Goal: Task Accomplishment & Management: Manage account settings

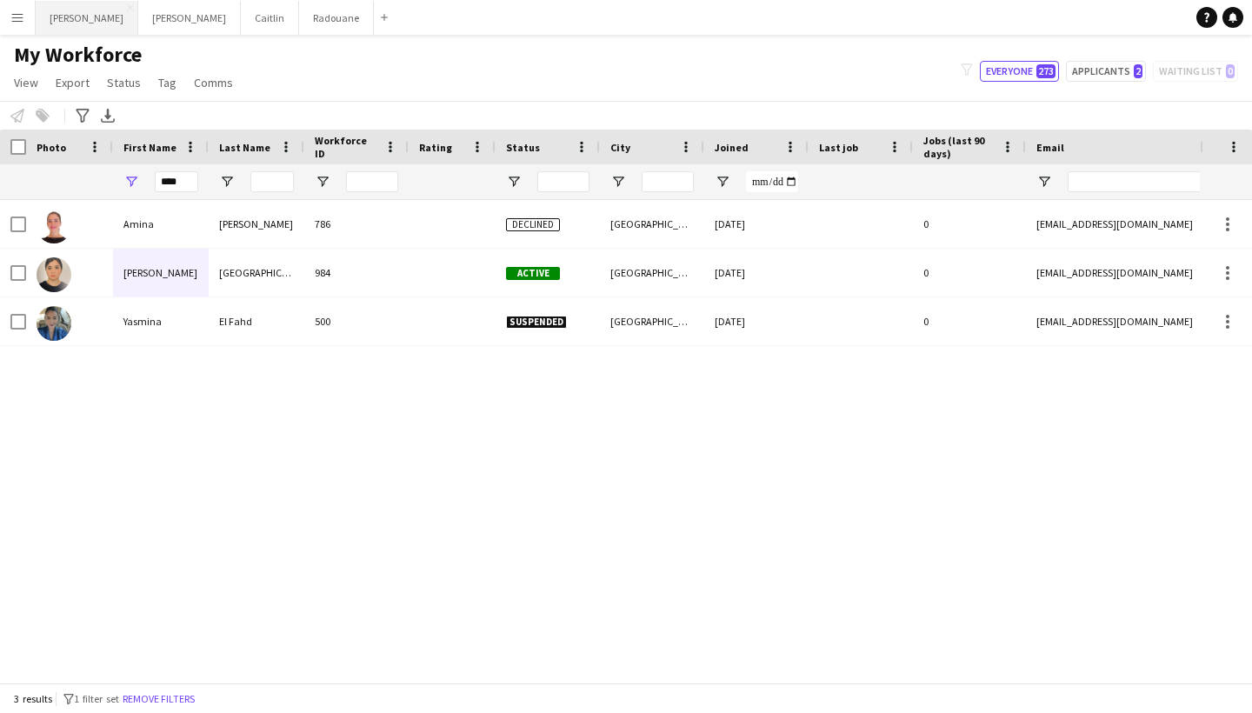
click at [53, 22] on button "[PERSON_NAME]" at bounding box center [87, 18] width 103 height 34
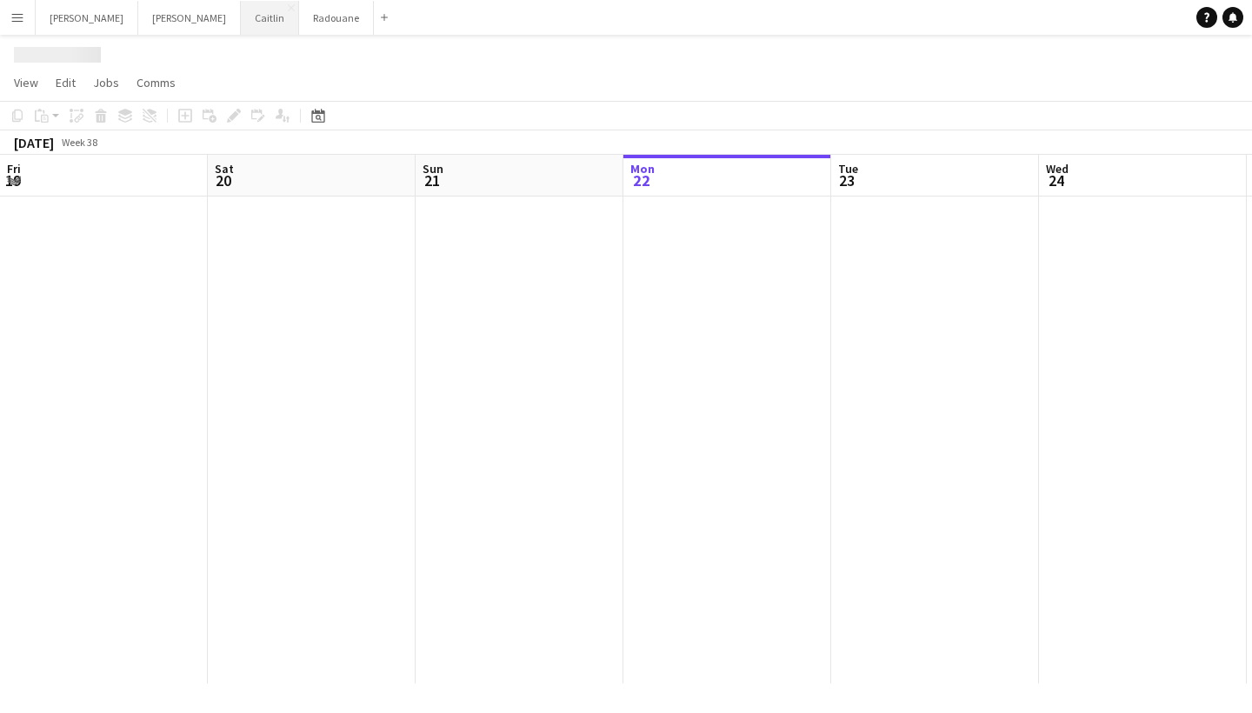
scroll to position [0, 415]
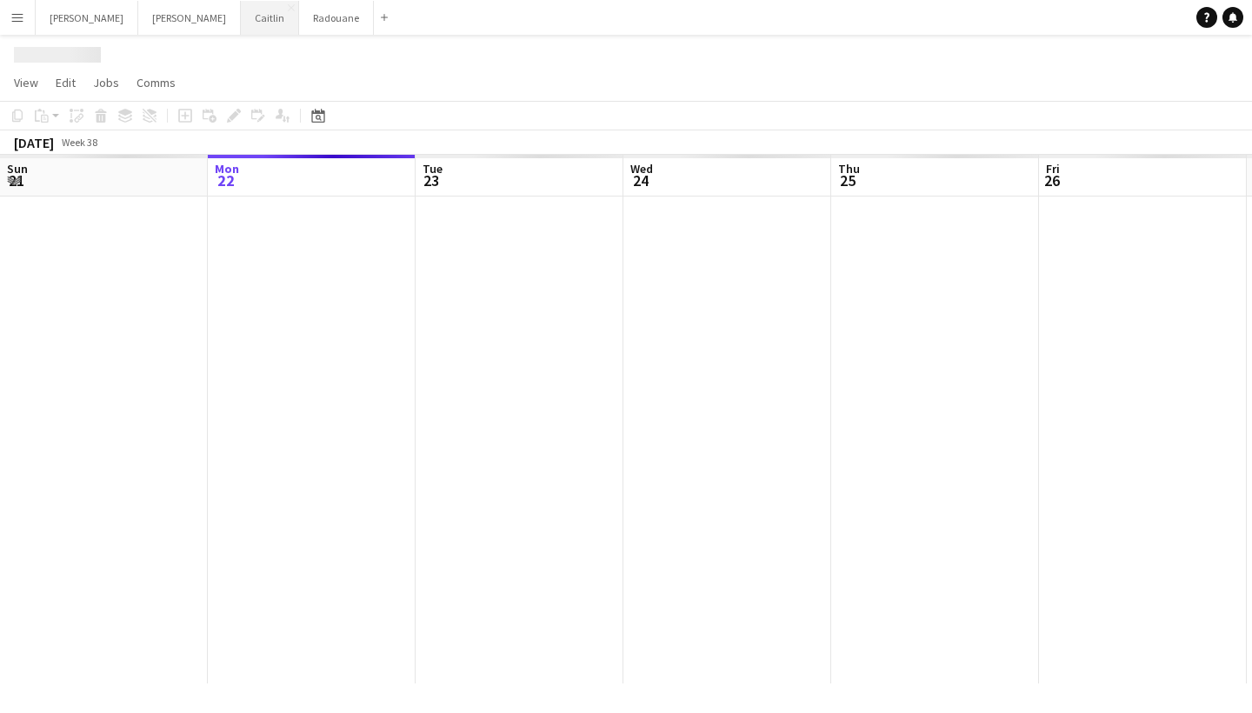
click at [241, 24] on button "[PERSON_NAME]" at bounding box center [270, 18] width 58 height 34
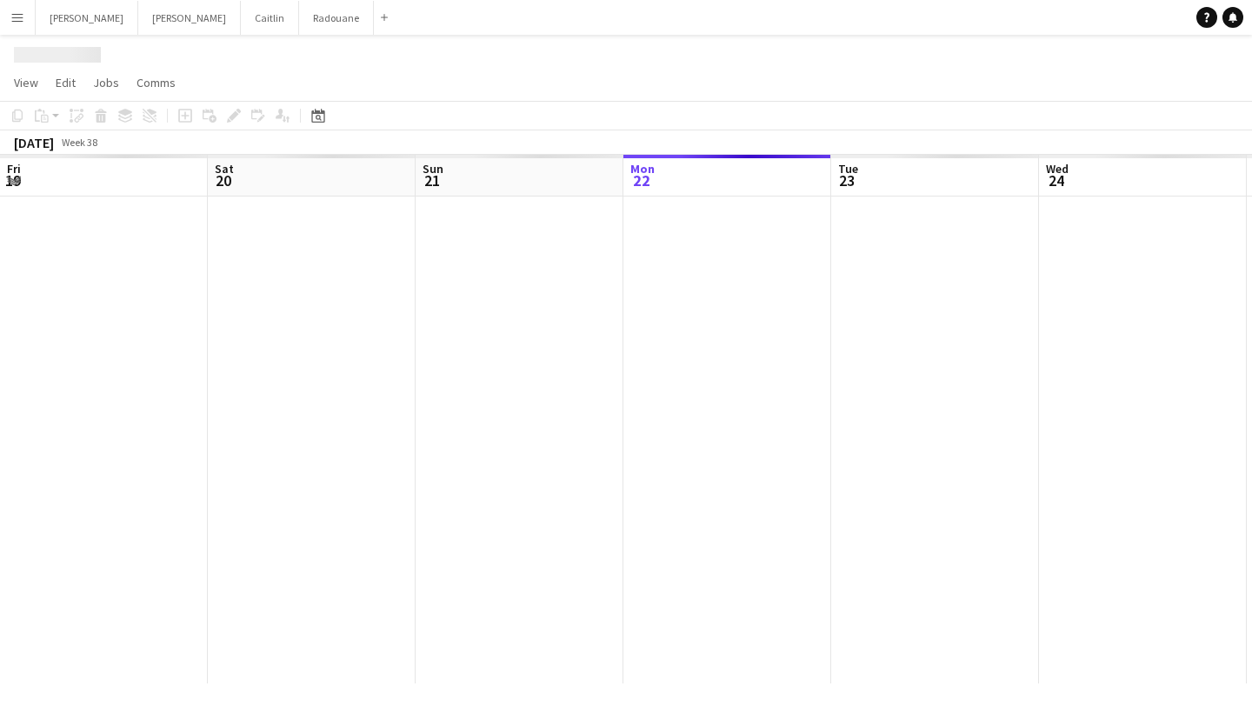
scroll to position [0, 415]
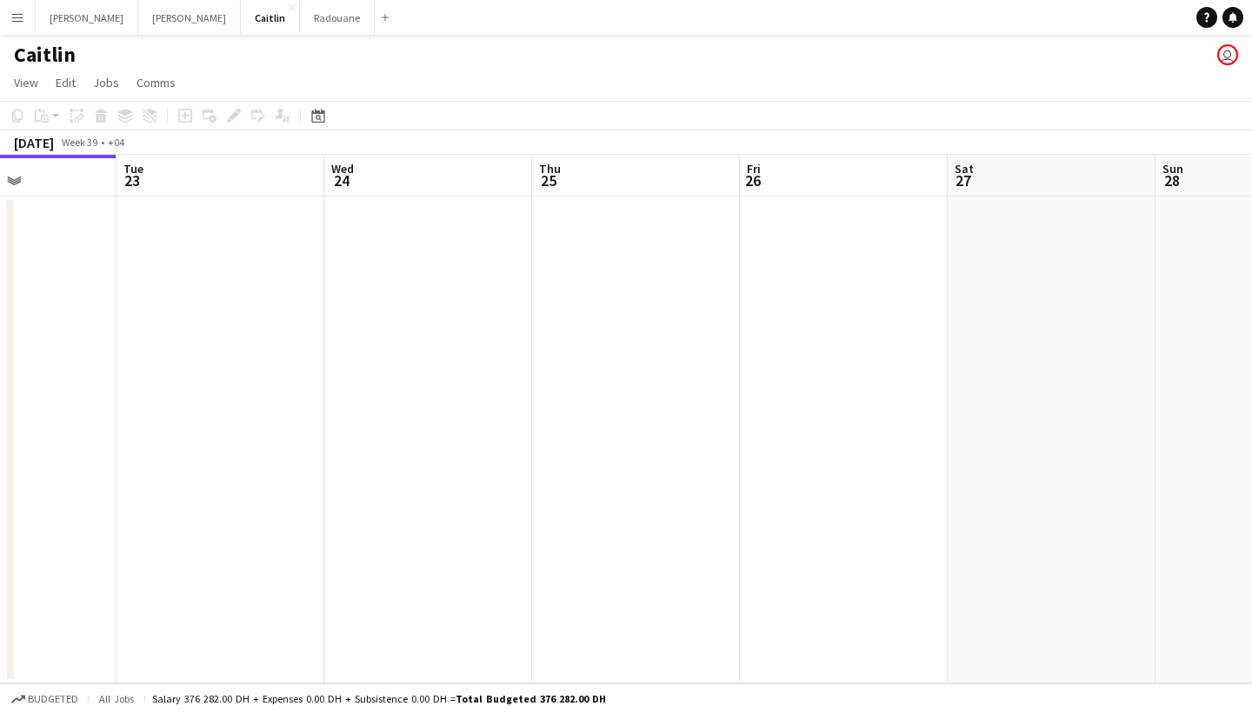
drag, startPoint x: 468, startPoint y: 270, endPoint x: 248, endPoint y: 298, distance: 221.6
click at [176, 298] on app-calendar-viewport "Fri 19 0/2 1 Job Sat 20 0/2 1 Job Sun 21 Mon 22 Tue 23 Wed 24 Thu 25 Fri 26 Sat…" at bounding box center [626, 419] width 1252 height 528
drag, startPoint x: 879, startPoint y: 315, endPoint x: 381, endPoint y: 302, distance: 498.2
click at [320, 319] on app-calendar-viewport "Sat 20 0/2 1 Job Sun 21 Mon 22 Tue 23 Wed 24 Thu 25 Fri 26 Sat 27 Sun 28 Mon 29…" at bounding box center [626, 419] width 1252 height 528
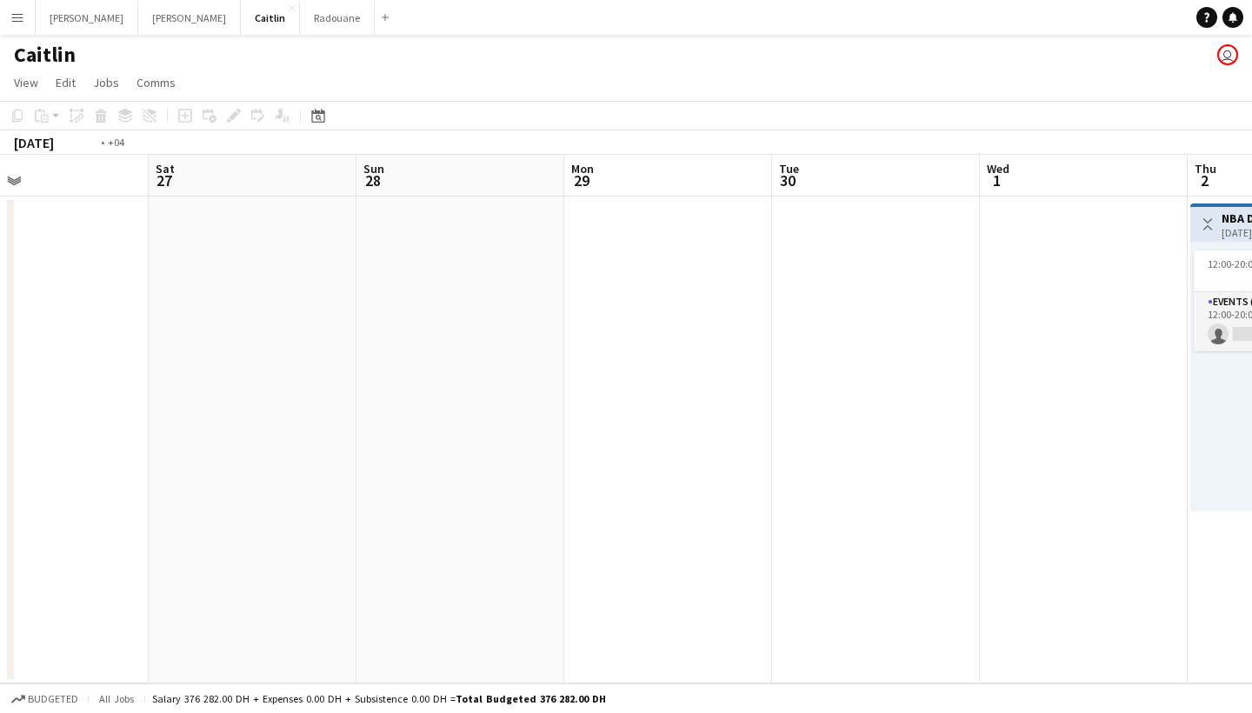
drag, startPoint x: 1075, startPoint y: 294, endPoint x: 272, endPoint y: 302, distance: 803.1
click at [278, 305] on app-calendar-viewport "Tue 23 Wed 24 Thu 25 Fri 26 Sat 27 Sun 28 Mon 29 Tue 30 Wed 1 Thu 2 0/1 1 Job F…" at bounding box center [626, 419] width 1252 height 528
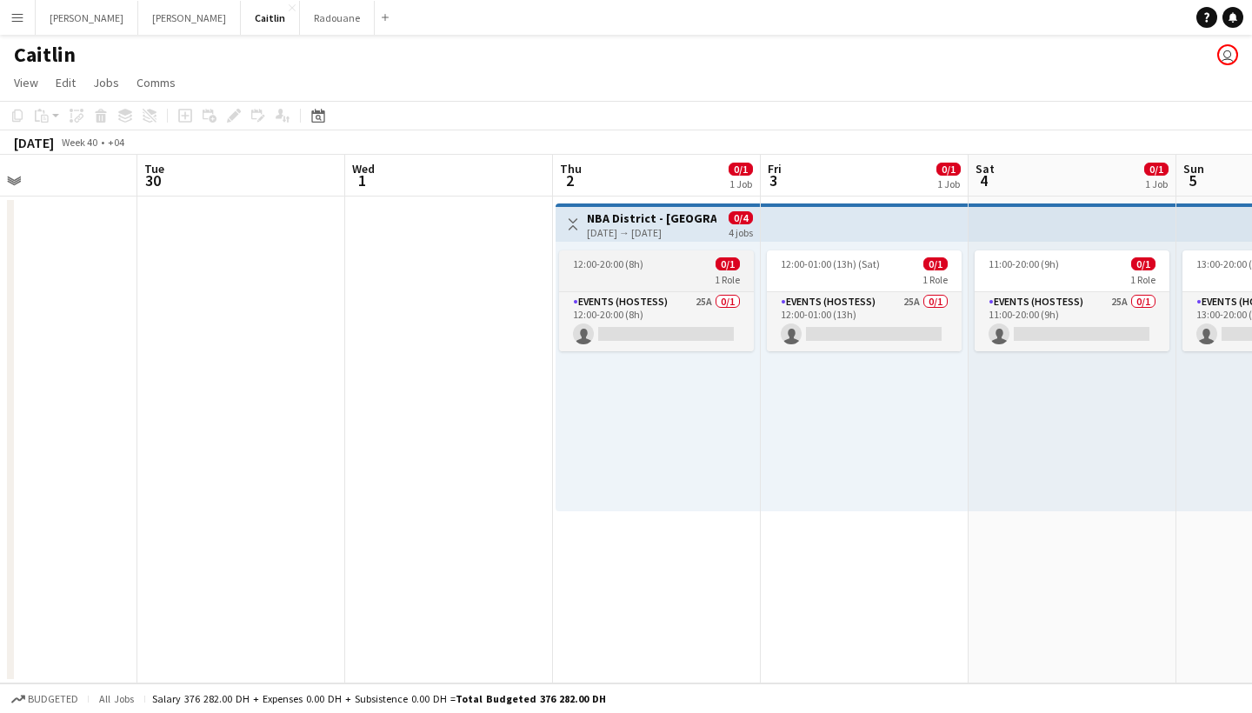
click at [655, 288] on app-job-card "12:00-20:00 (8h) 0/1 1 Role Events (Hostess) 25A 0/1 12:00-20:00 (8h) single-ne…" at bounding box center [656, 300] width 195 height 101
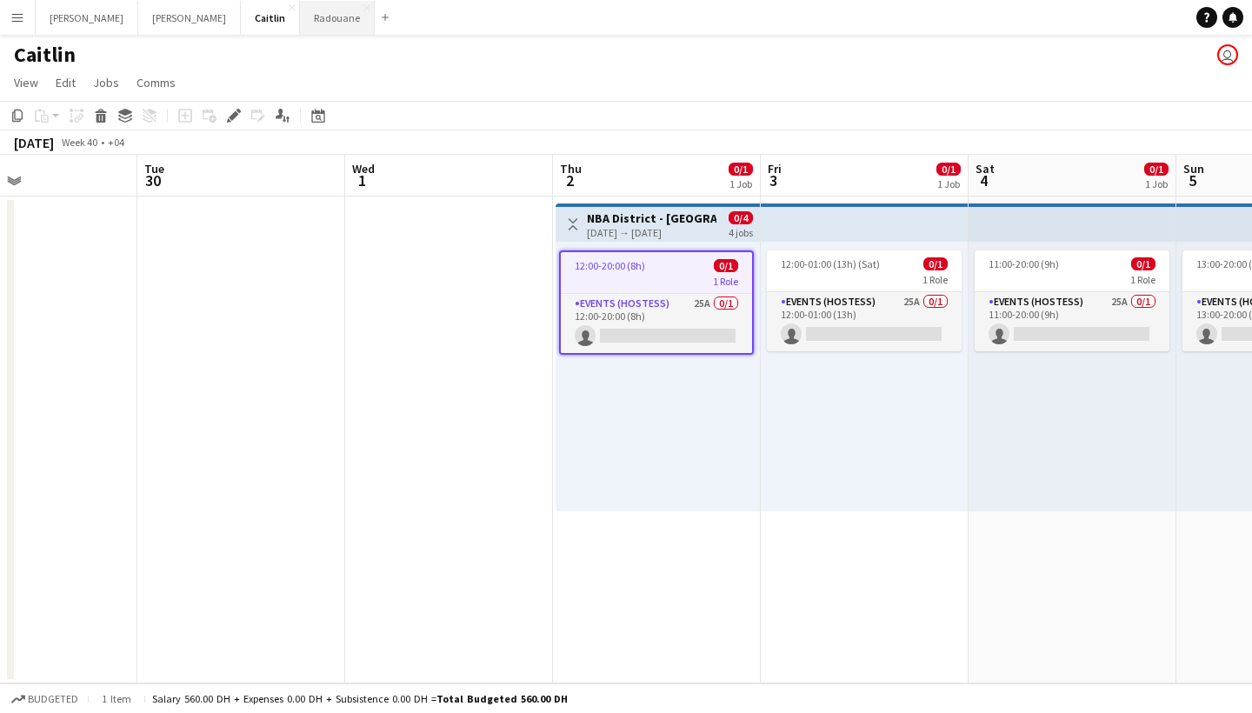
click at [300, 13] on button "Radouane Close" at bounding box center [337, 18] width 75 height 34
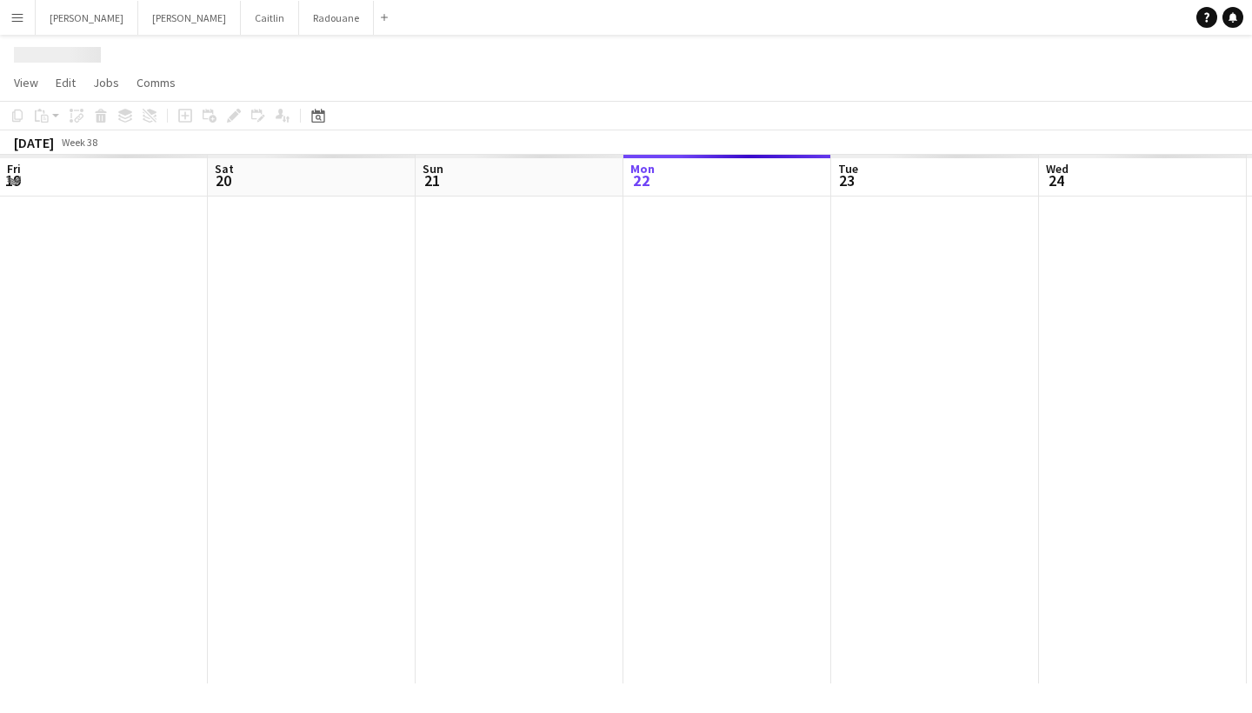
scroll to position [0, 415]
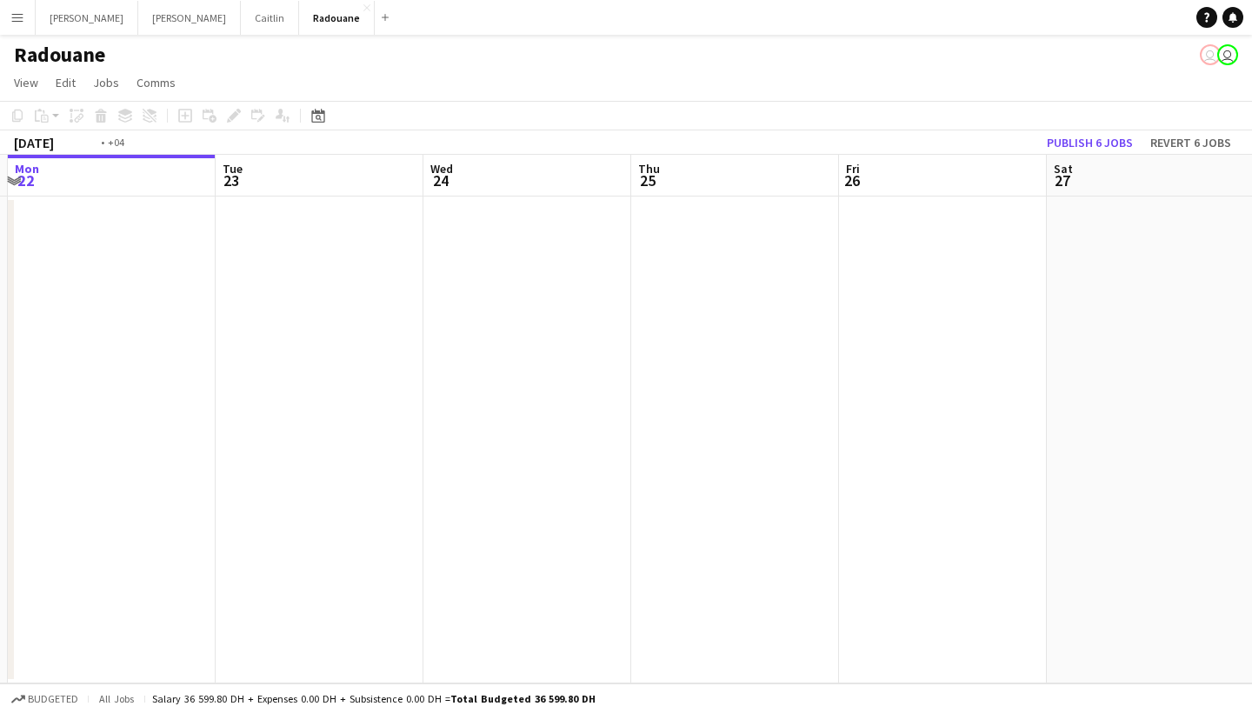
drag, startPoint x: 524, startPoint y: 294, endPoint x: 107, endPoint y: 278, distance: 417.5
click at [111, 279] on app-calendar-viewport "Fri 19 Sat 20 Sun 21 Mon 22 Tue 23 Wed 24 Thu 25 Fri 26 Sat 27 Sun 28 Mon 29" at bounding box center [626, 419] width 1252 height 528
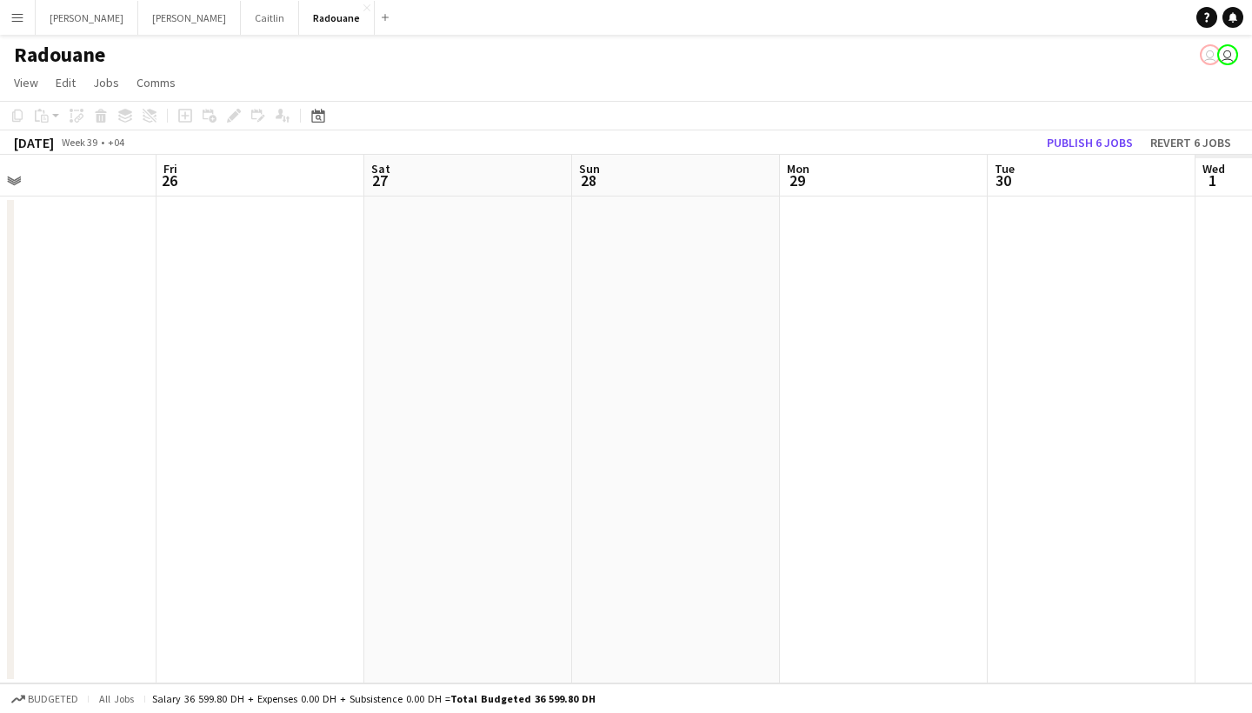
drag, startPoint x: 570, startPoint y: 282, endPoint x: 322, endPoint y: 293, distance: 247.9
click at [209, 298] on app-calendar-viewport "Mon 22 Tue 23 Wed 24 Thu 25 Fri 26 Sat 27 Sun 28 Mon 29 Tue 30 Wed 1 Thu 2" at bounding box center [626, 419] width 1252 height 528
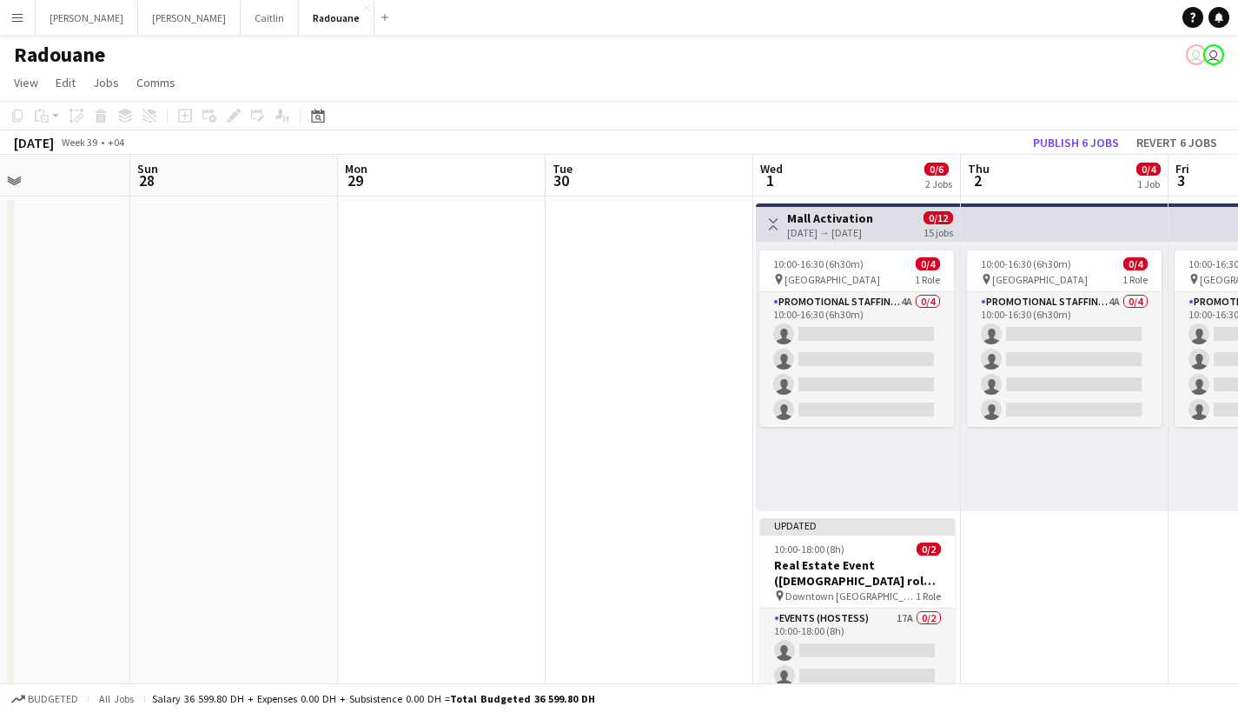
drag, startPoint x: 628, startPoint y: 307, endPoint x: 164, endPoint y: 300, distance: 463.3
click at [164, 300] on app-calendar-viewport "Wed 24 Thu 25 Fri 26 Sat 27 Sun 28 Mon 29 Tue 30 Wed 1 0/6 2 Jobs Thu 2 0/4 1 J…" at bounding box center [619, 442] width 1238 height 574
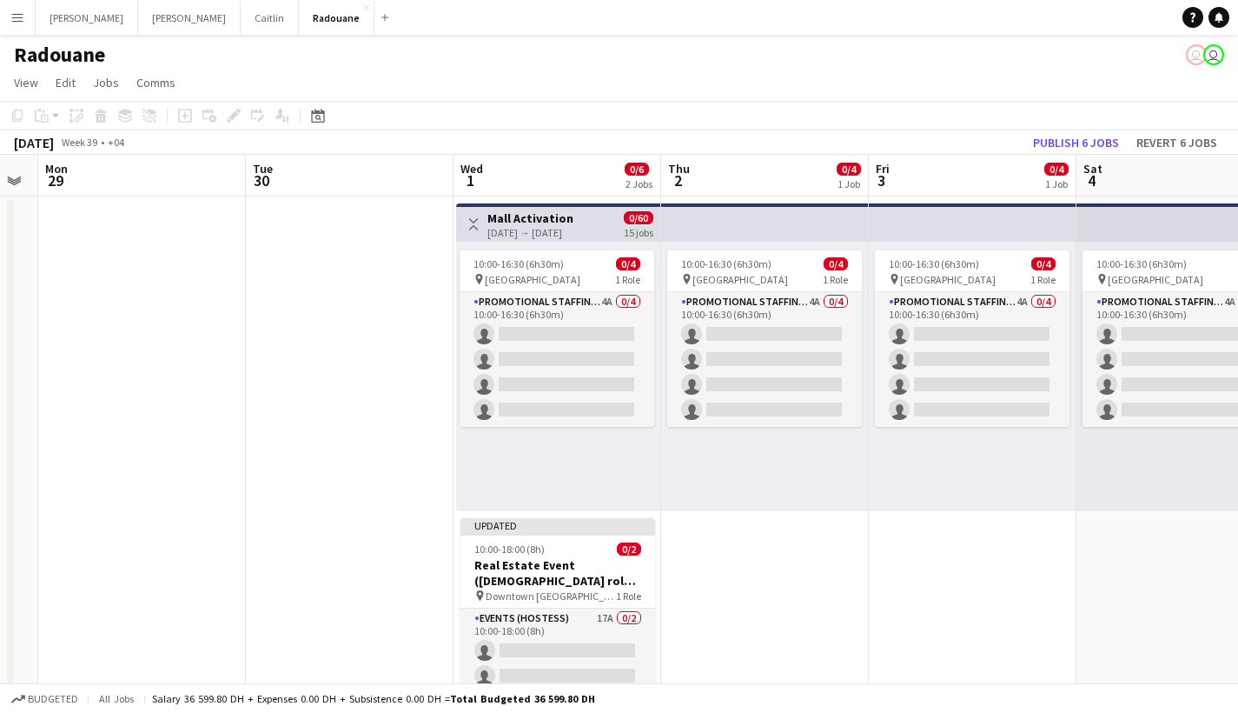
scroll to position [0, 585]
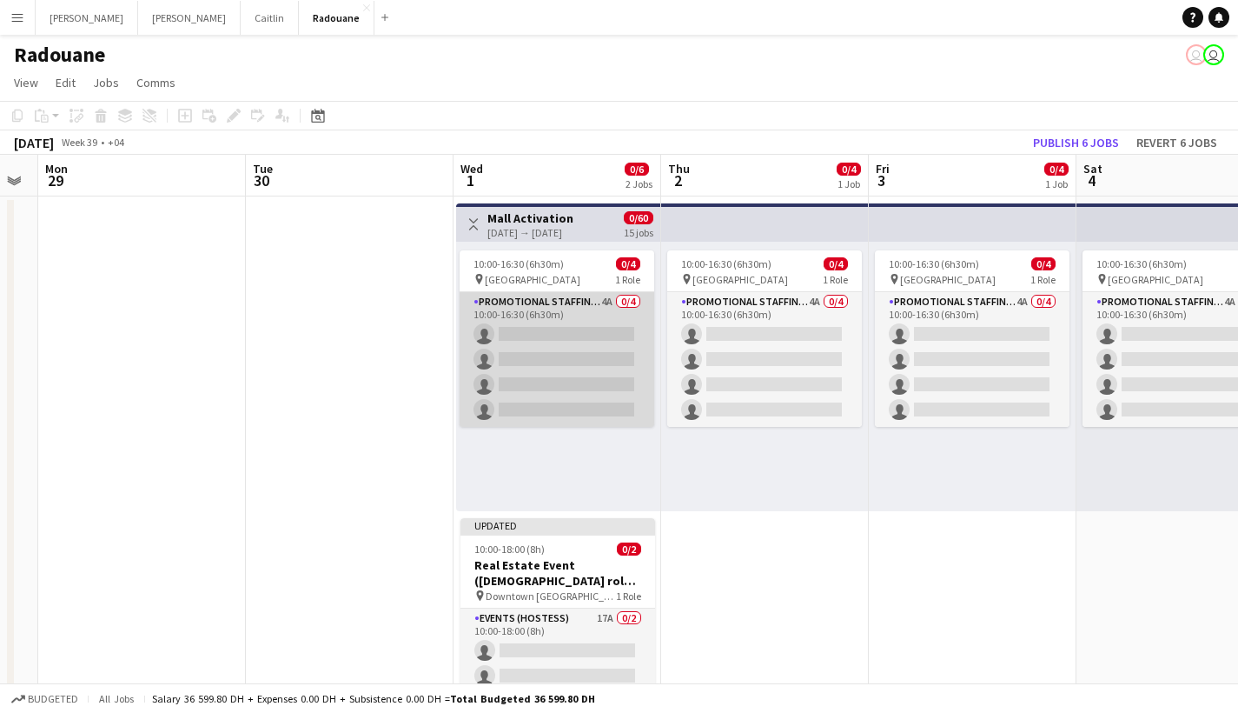
click at [548, 383] on app-card-role "Promotional Staffing (Brand Ambassadors) 4A 0/4 10:00-16:30 (6h30m) single-neut…" at bounding box center [557, 359] width 195 height 135
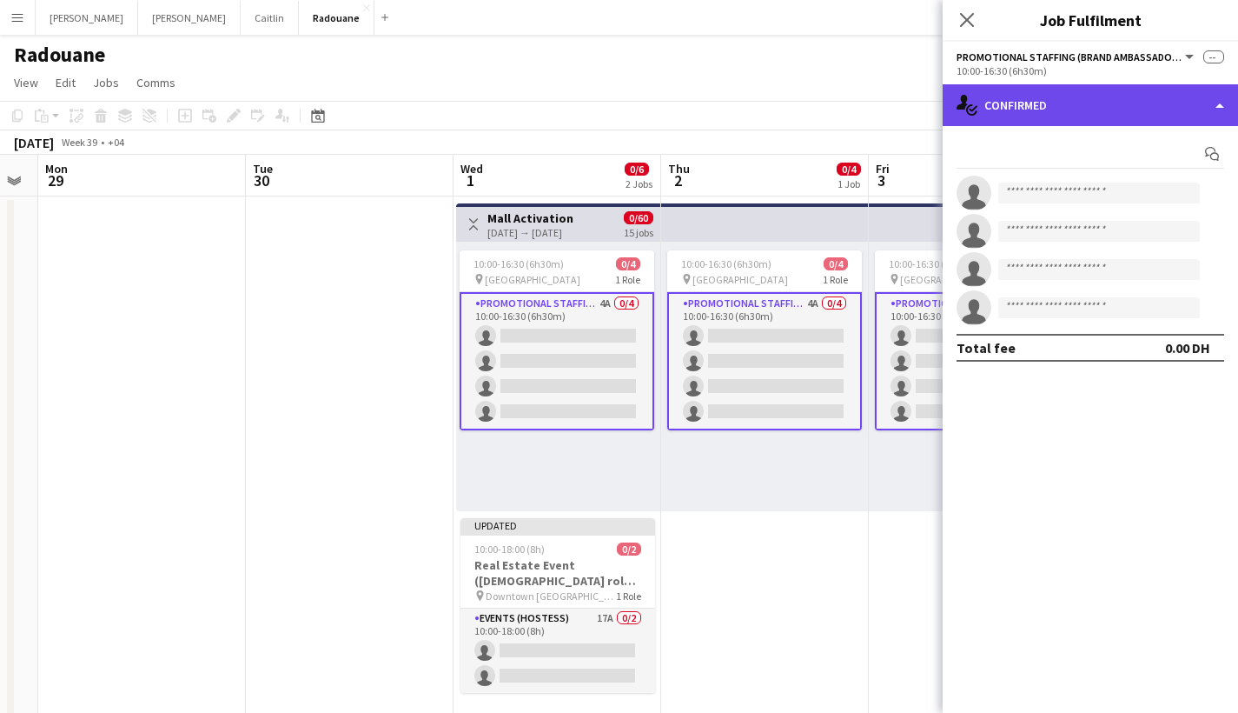
click at [1015, 107] on div "single-neutral-actions-check-2 Confirmed" at bounding box center [1091, 105] width 296 height 42
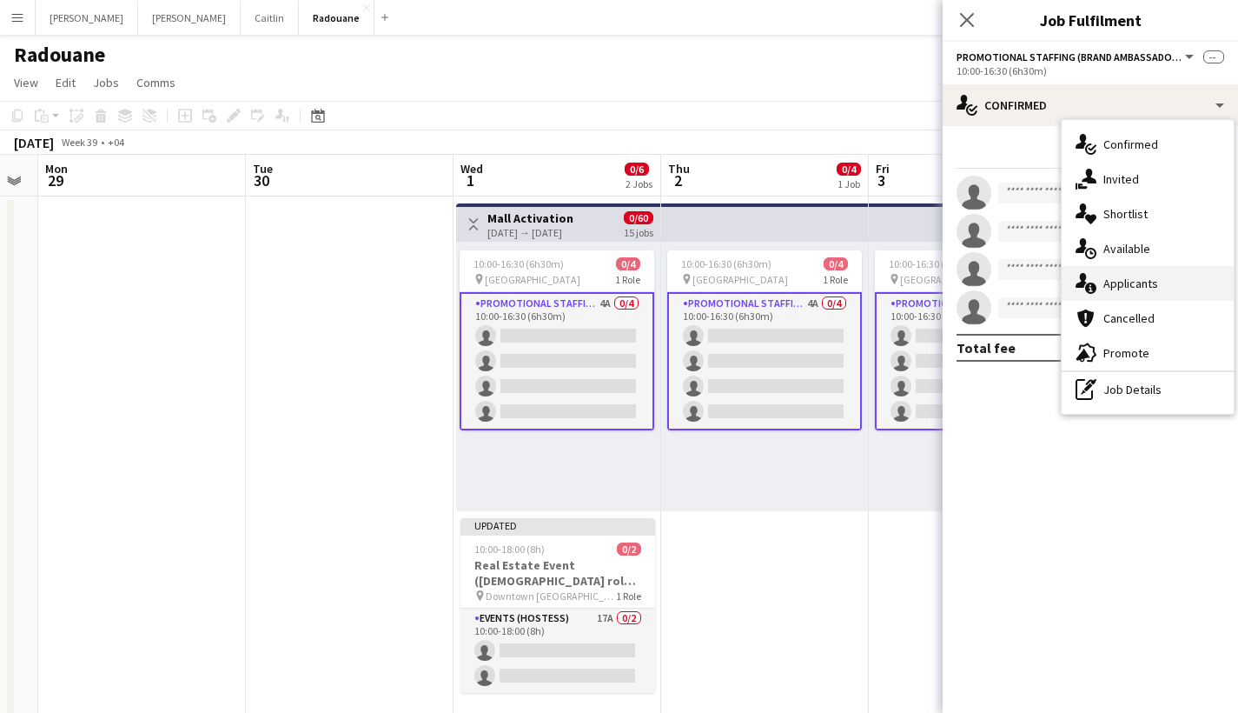
click at [1121, 282] on span "Applicants" at bounding box center [1131, 284] width 55 height 16
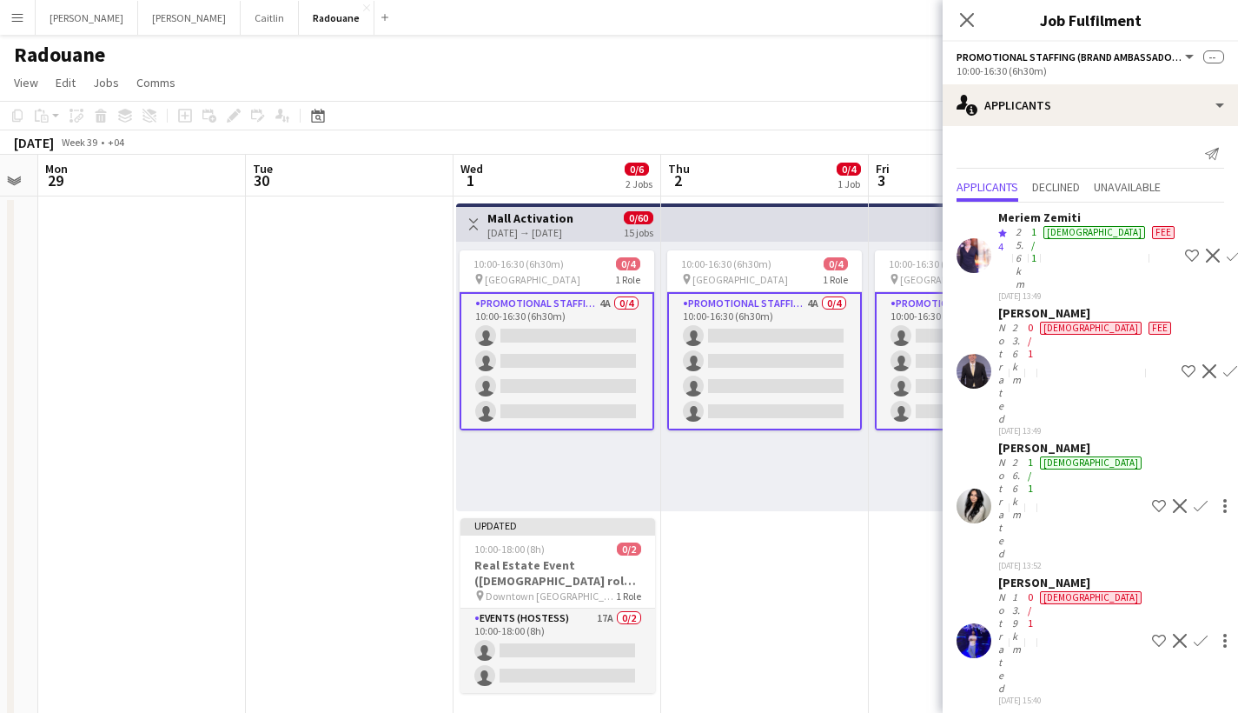
click at [1008, 455] on div "Not rated" at bounding box center [1004, 507] width 10 height 104
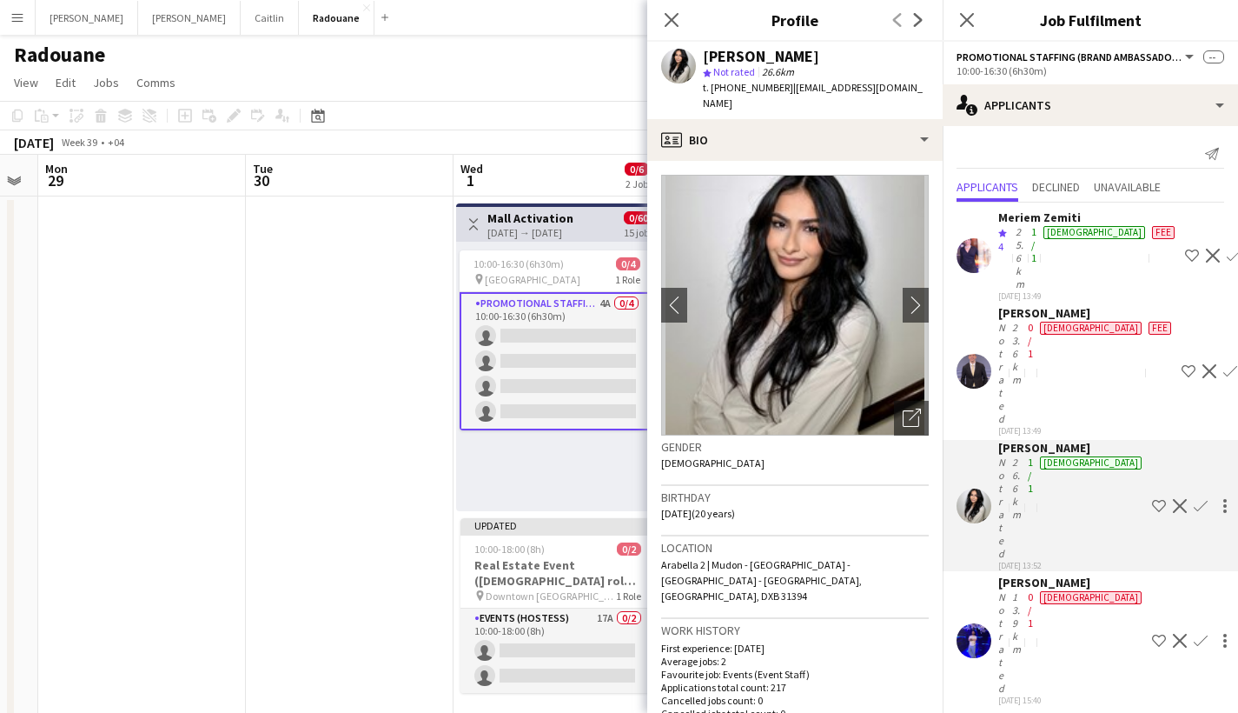
click at [1012, 238] on div "Crew rating 4" at bounding box center [1006, 257] width 14 height 65
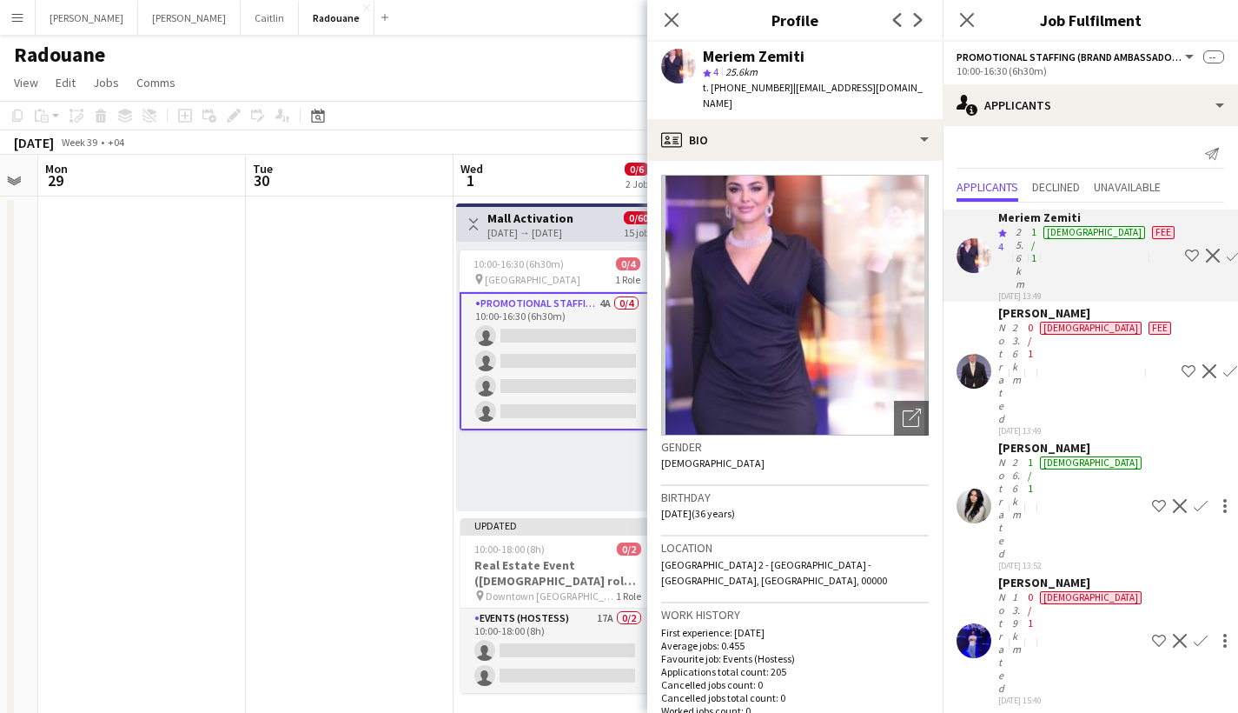
click at [574, 2] on app-navbar "Menu Boards Boards Boards All jobs Status Workforce Workforce My Workforce Recr…" at bounding box center [619, 17] width 1238 height 35
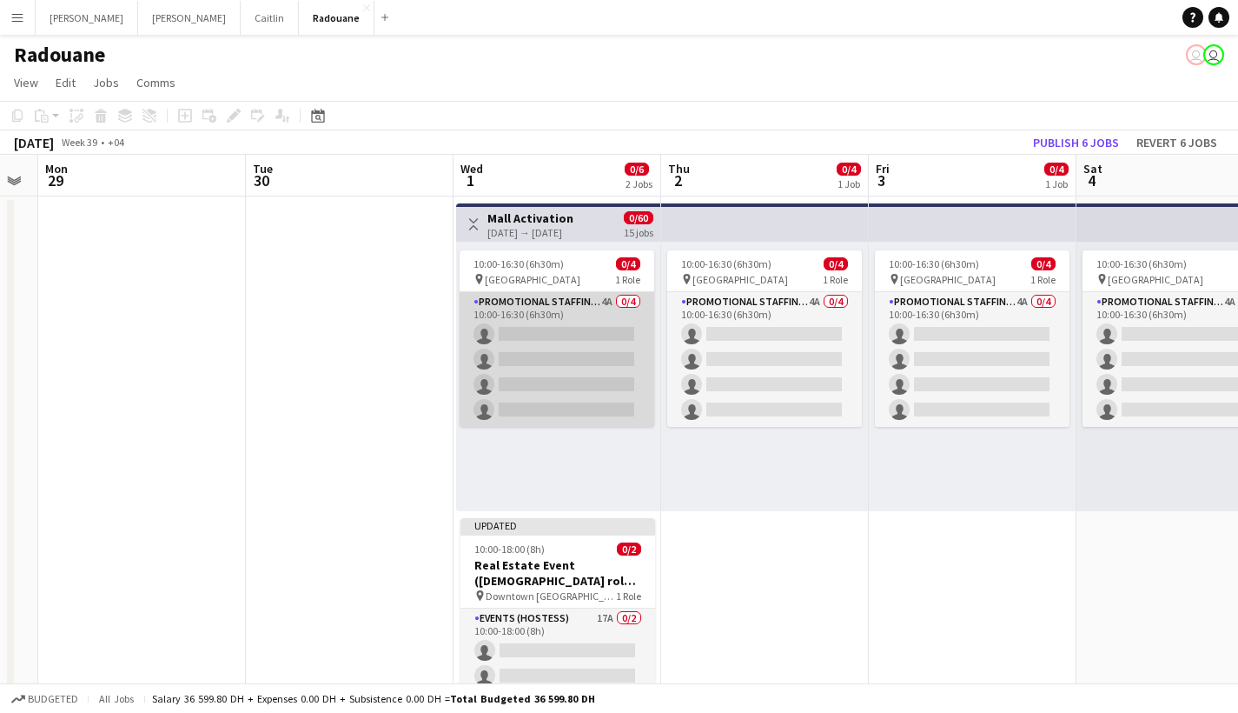
click at [584, 415] on app-card-role "Promotional Staffing (Brand Ambassadors) 4A 0/4 10:00-16:30 (6h30m) single-neut…" at bounding box center [557, 359] width 195 height 135
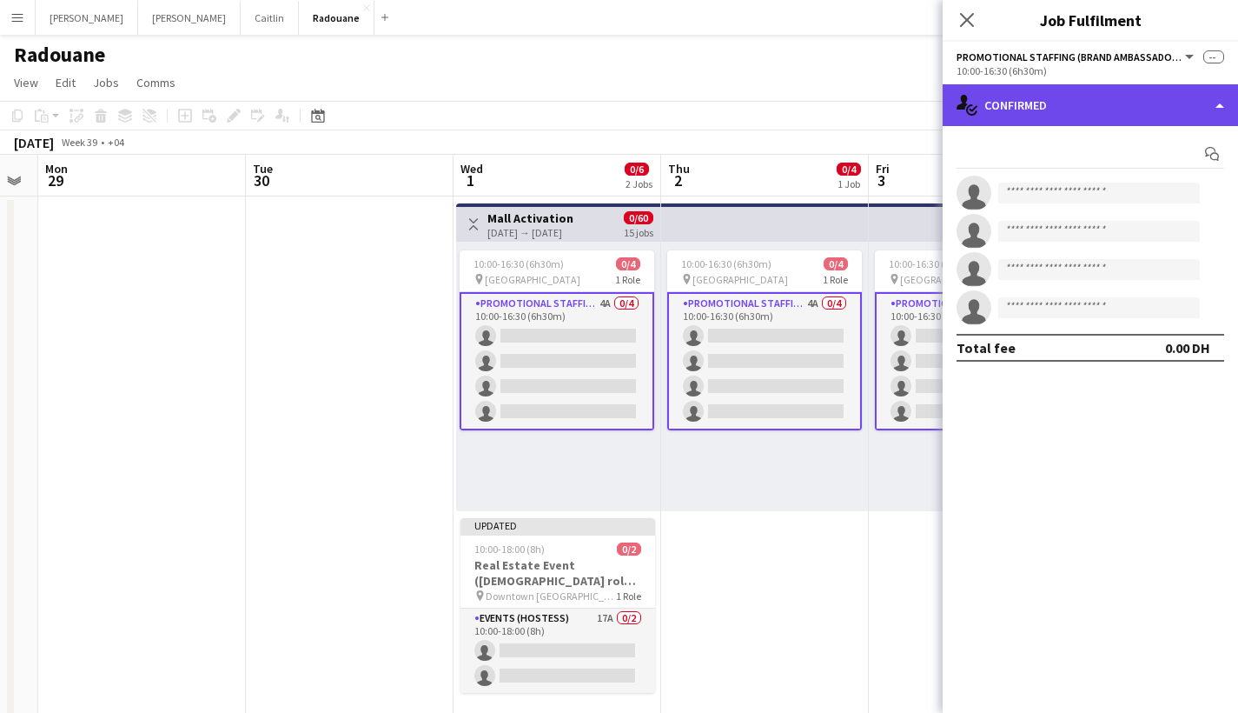
click at [1053, 94] on div "single-neutral-actions-check-2 Confirmed" at bounding box center [1091, 105] width 296 height 42
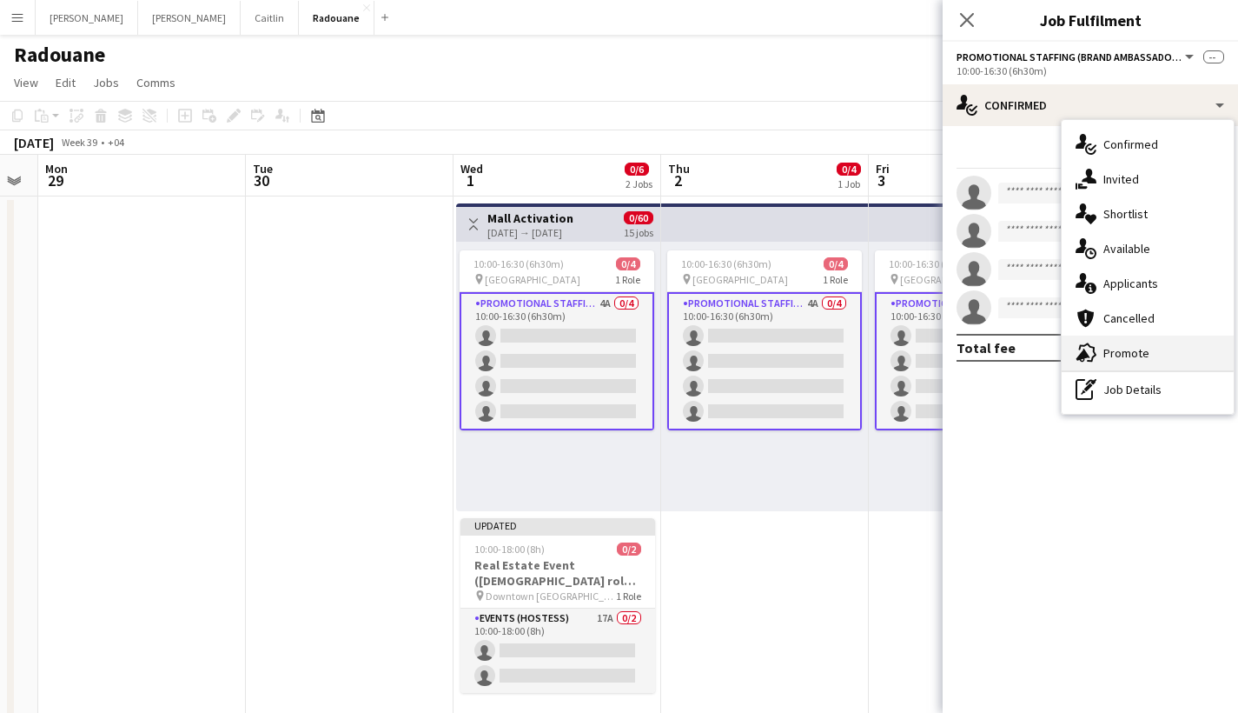
drag, startPoint x: 1127, startPoint y: 334, endPoint x: 1139, endPoint y: 365, distance: 33.3
click at [1139, 365] on div "single-neutral-actions-check-2 Confirmed single-neutral-actions-share-1 Invited…" at bounding box center [1148, 267] width 172 height 294
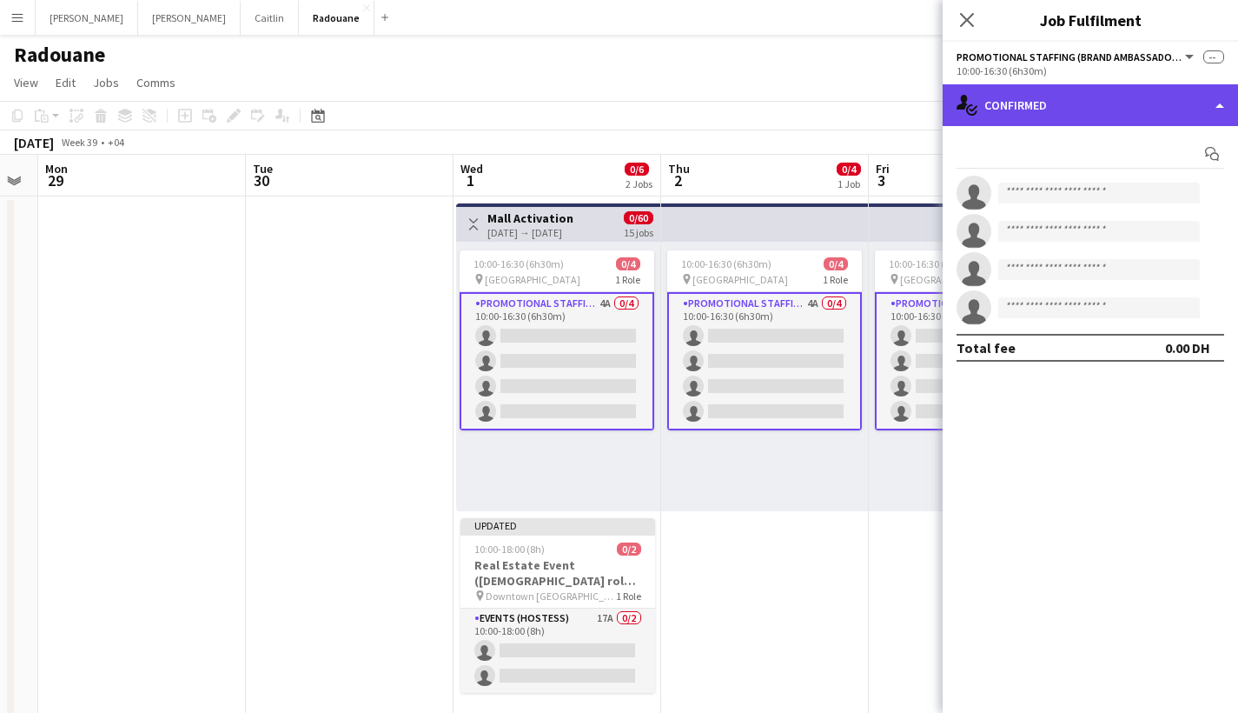
click at [1119, 118] on div "single-neutral-actions-check-2 Confirmed" at bounding box center [1091, 105] width 296 height 42
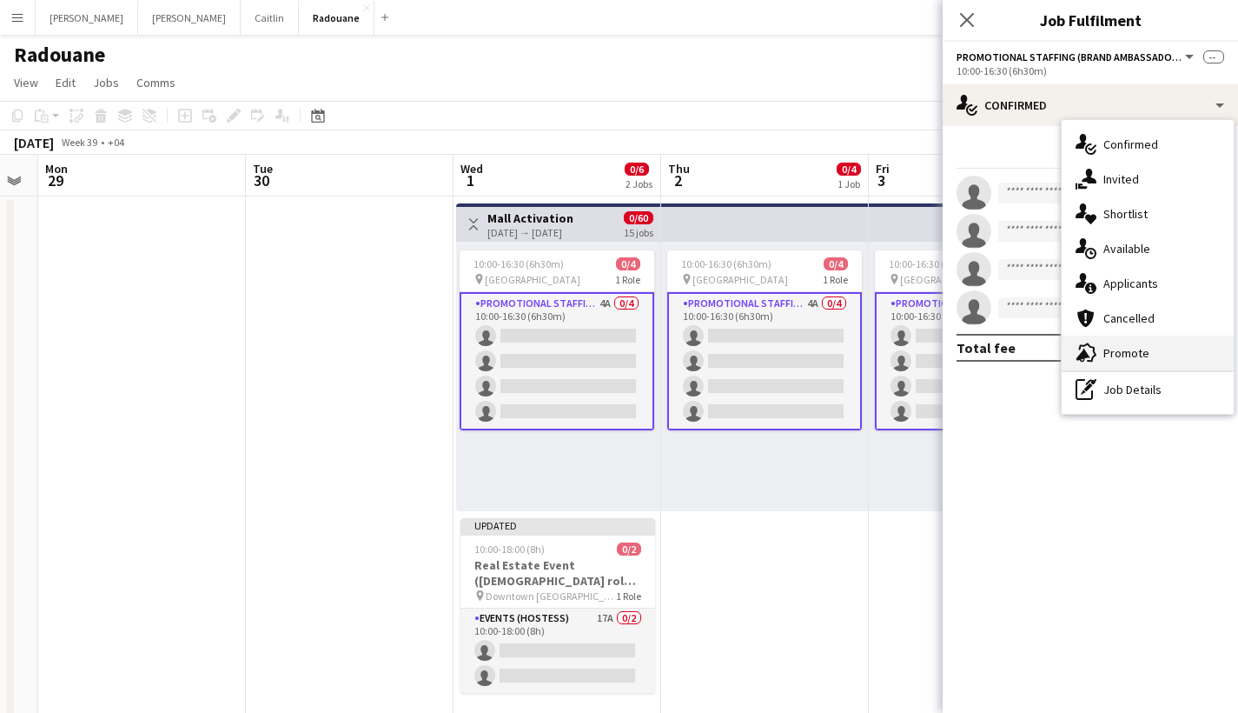
click at [1077, 355] on icon "advertising-megaphone" at bounding box center [1086, 352] width 21 height 21
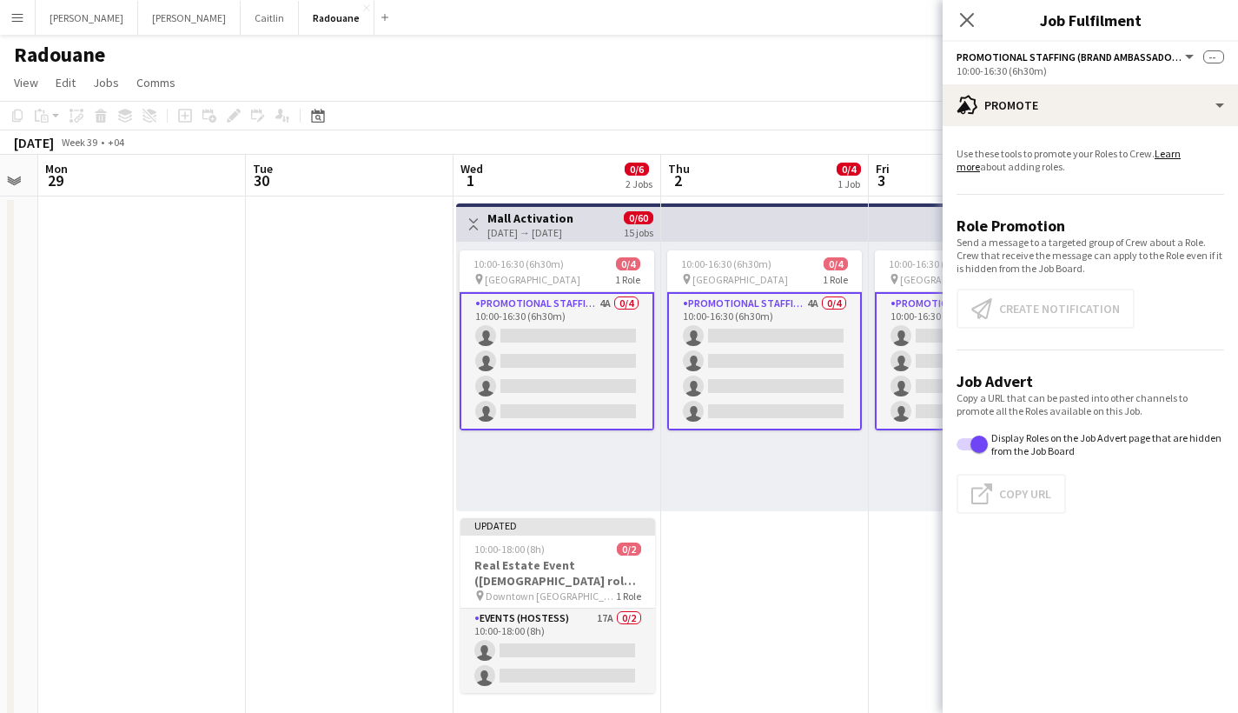
click at [612, 353] on app-card-role "Promotional Staffing (Brand Ambassadors) 4A 0/4 10:00-16:30 (6h30m) single-neut…" at bounding box center [557, 361] width 195 height 138
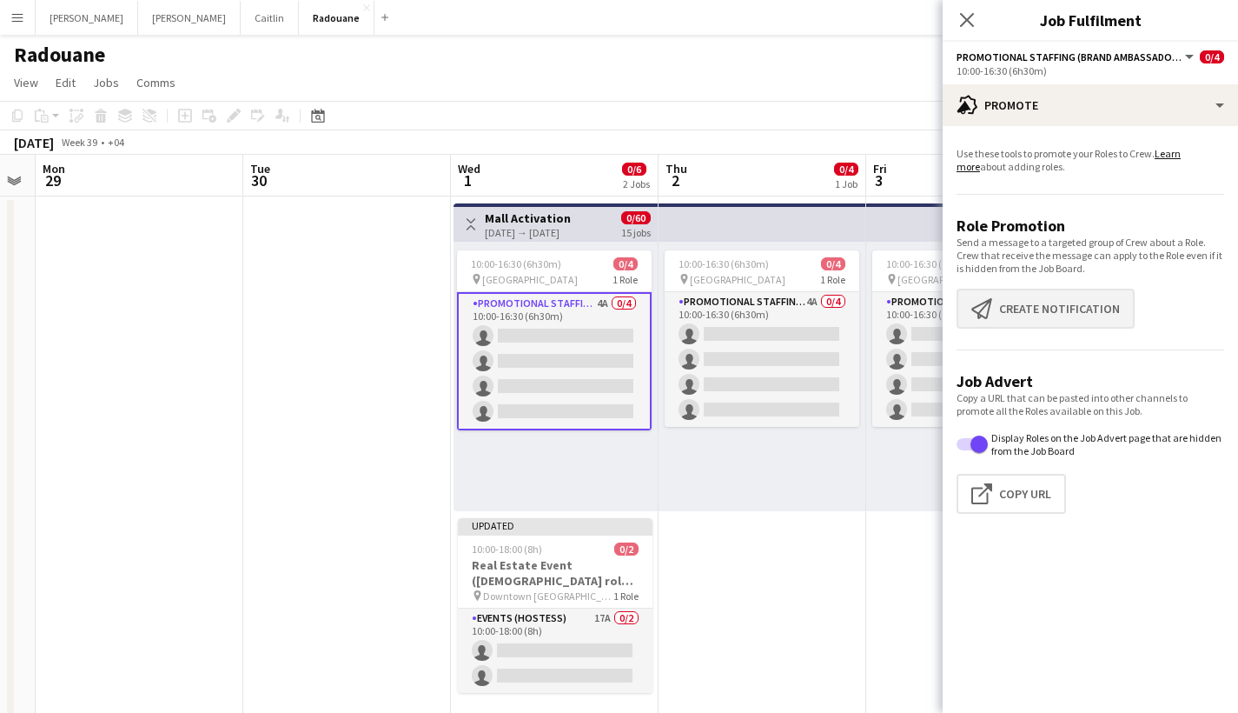
click at [1026, 306] on button "Create notification Create notification" at bounding box center [1046, 309] width 178 height 40
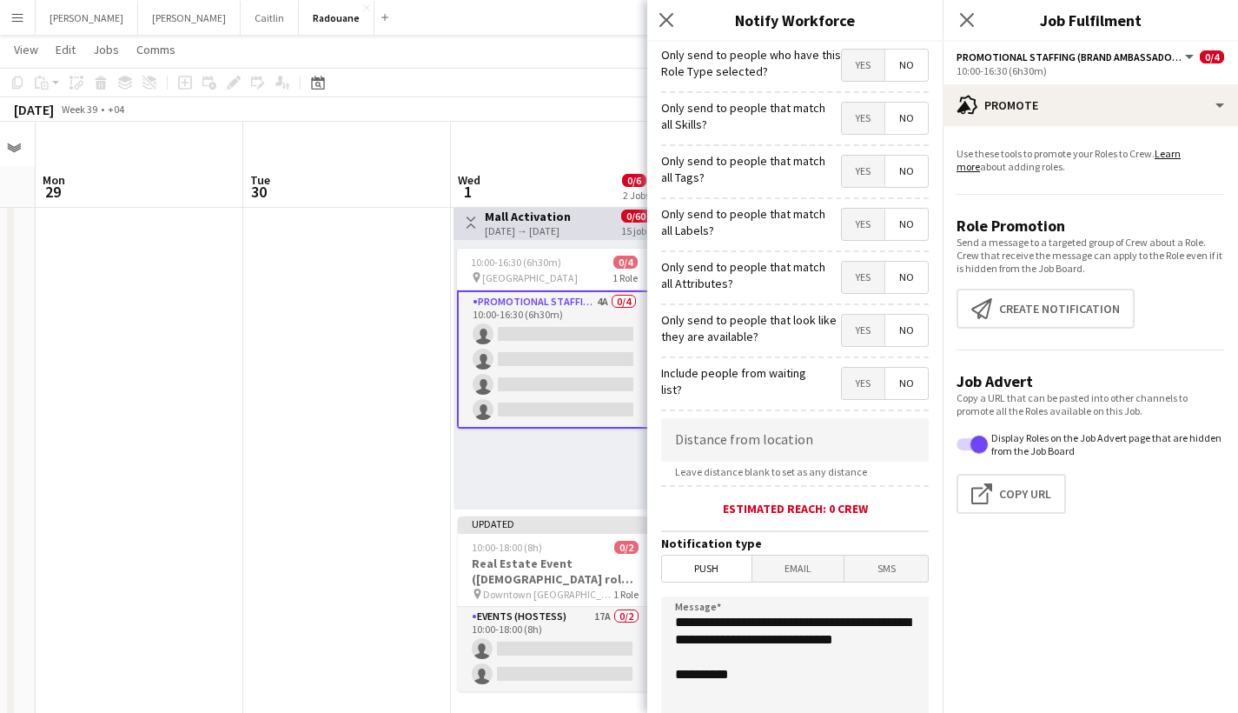
scroll to position [44, 0]
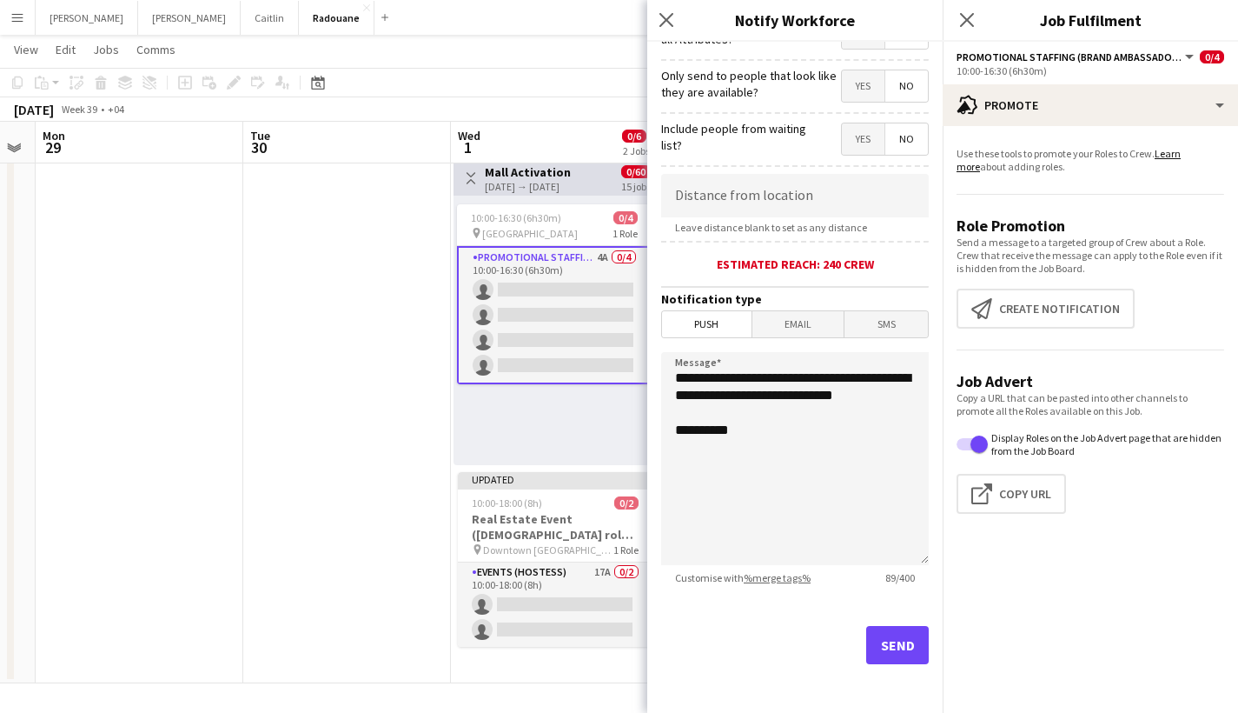
click at [912, 655] on button "Send" at bounding box center [898, 645] width 63 height 38
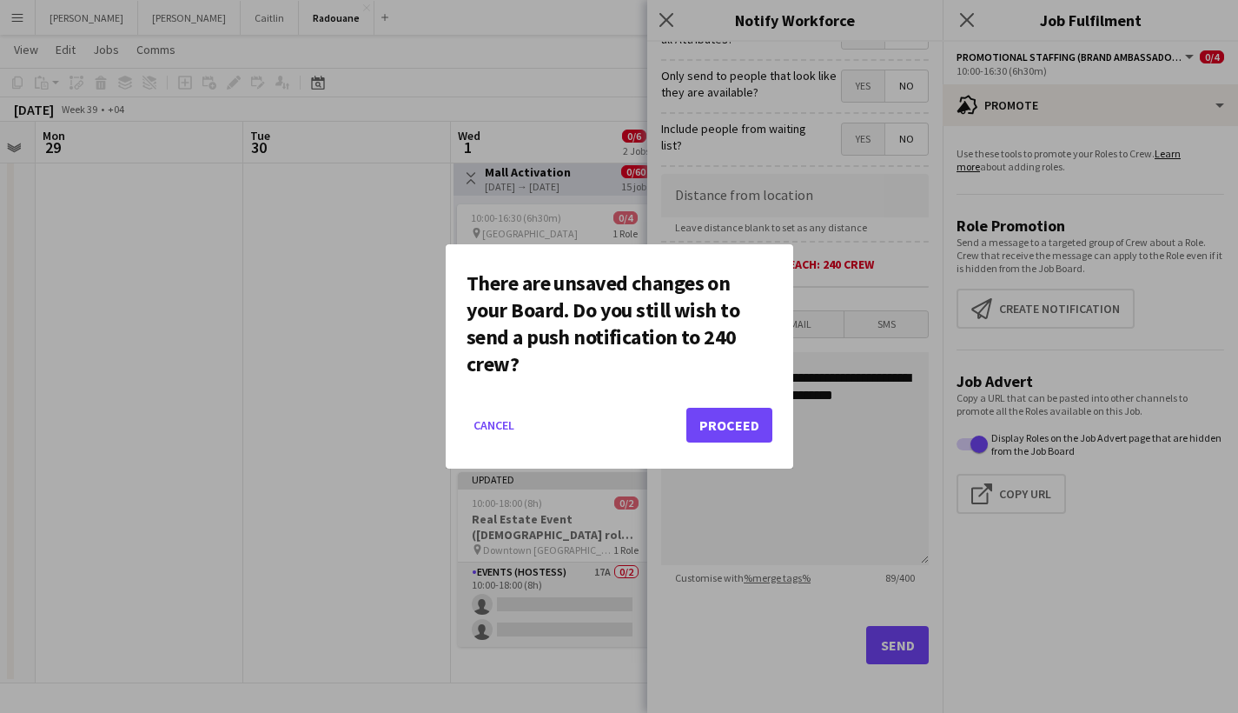
click at [749, 425] on button "Proceed" at bounding box center [730, 425] width 86 height 35
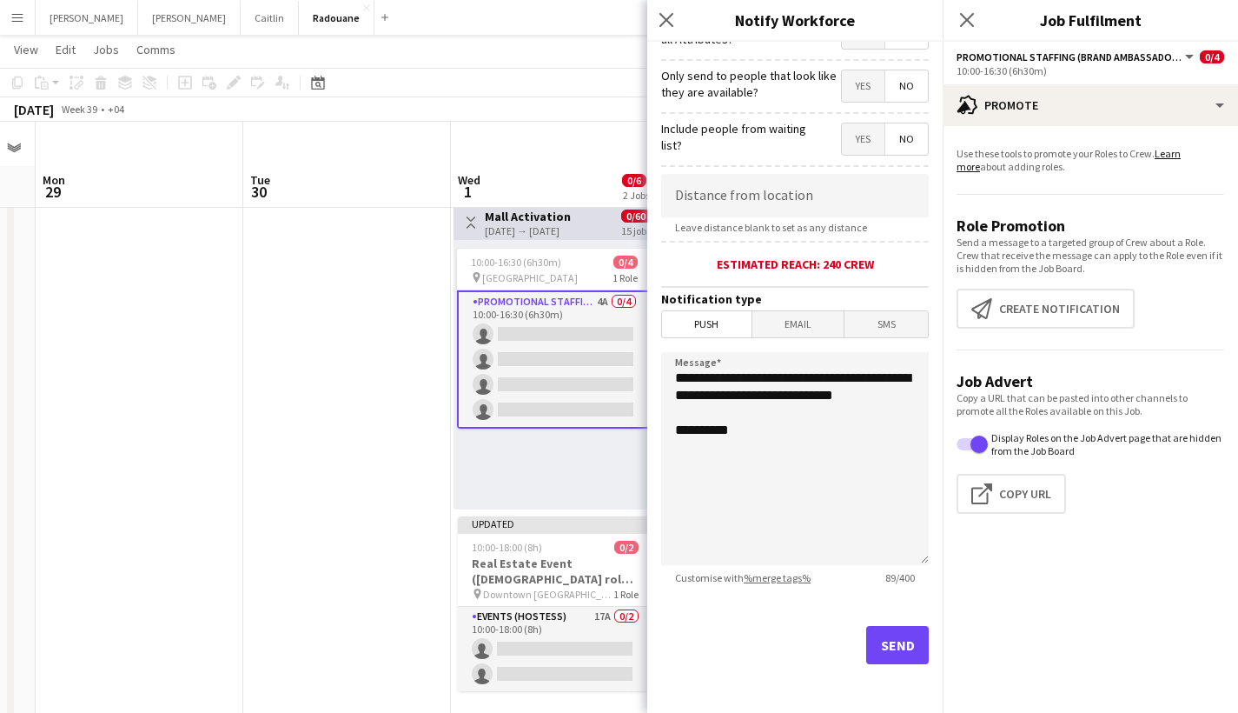
scroll to position [44, 0]
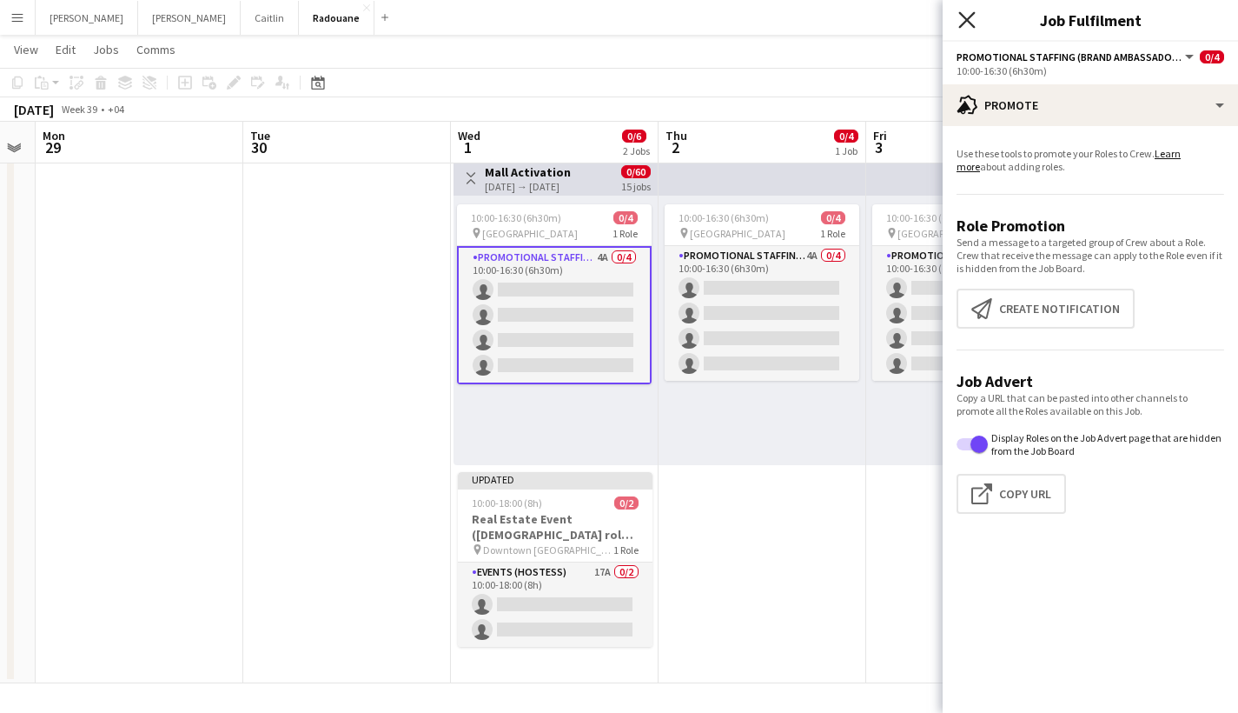
click at [966, 18] on icon at bounding box center [967, 19] width 17 height 17
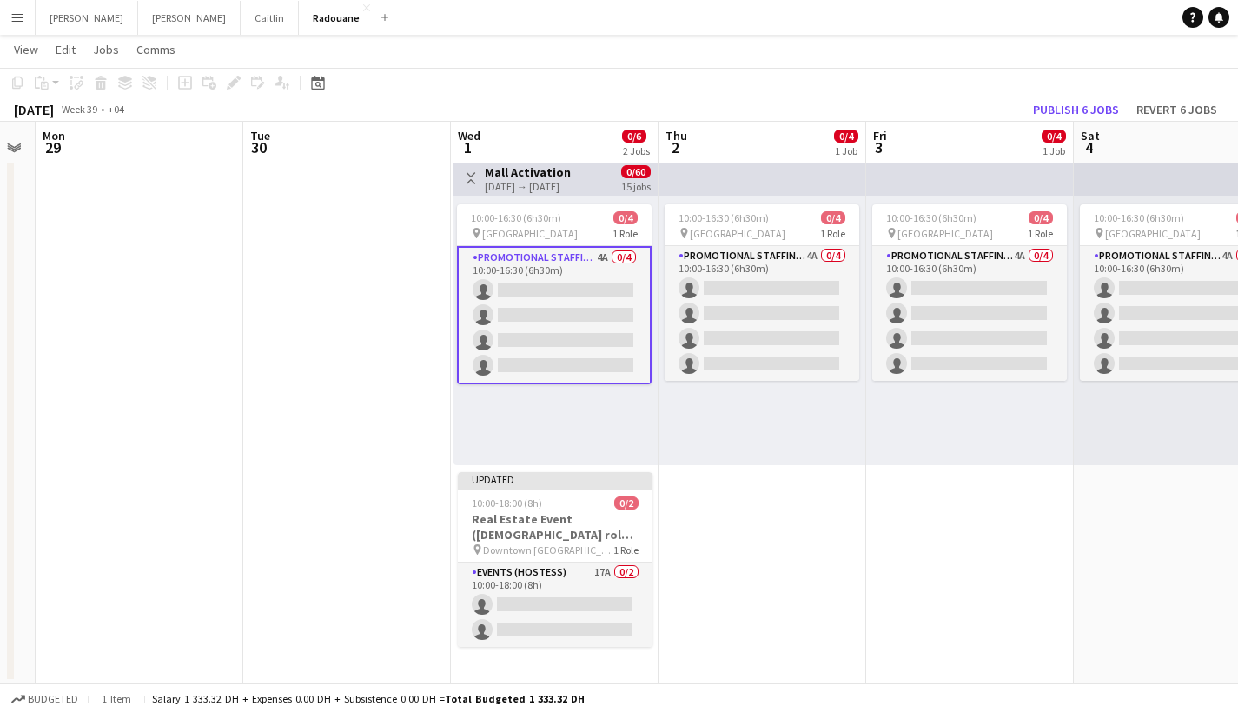
drag, startPoint x: 960, startPoint y: 69, endPoint x: 570, endPoint y: 66, distance: 390.2
click at [576, 67] on app-board "Radouane user View Day view expanded Day view collapsed Month view Date picker …" at bounding box center [619, 351] width 1238 height 722
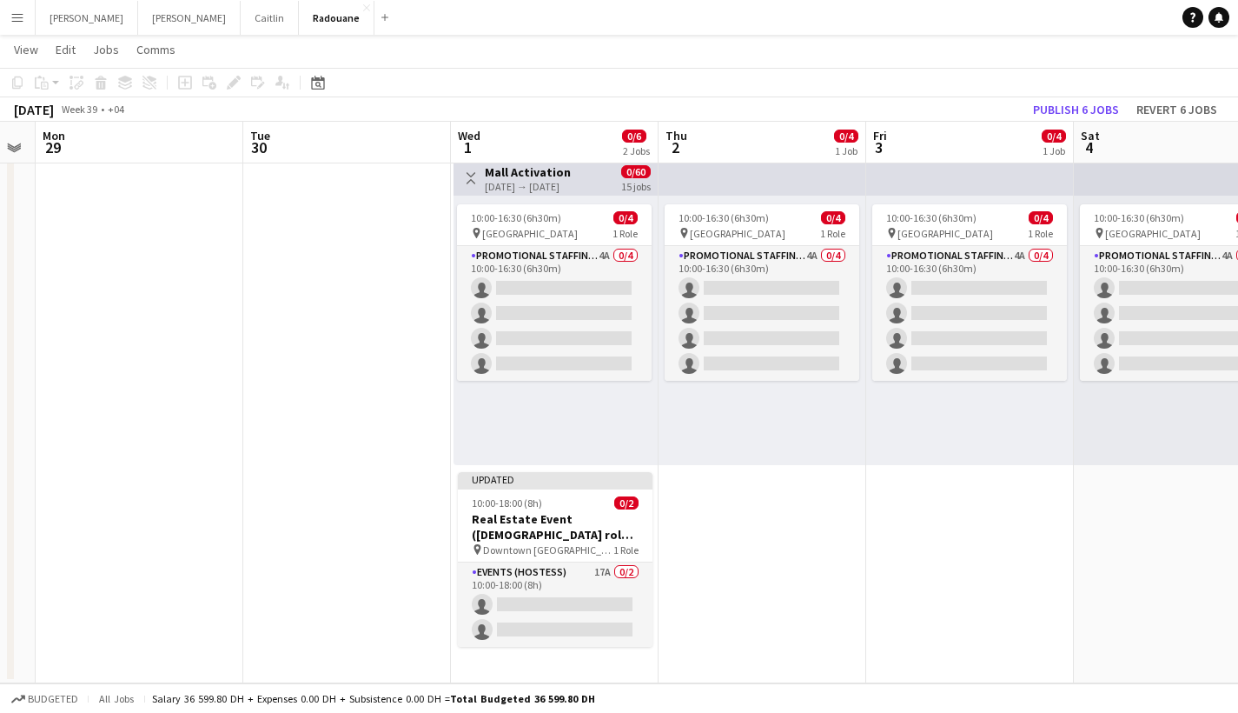
click at [578, 92] on app-toolbar "Copy Paste Paste Command V Paste with crew Command Shift V Paste linked Job [GE…" at bounding box center [619, 83] width 1238 height 30
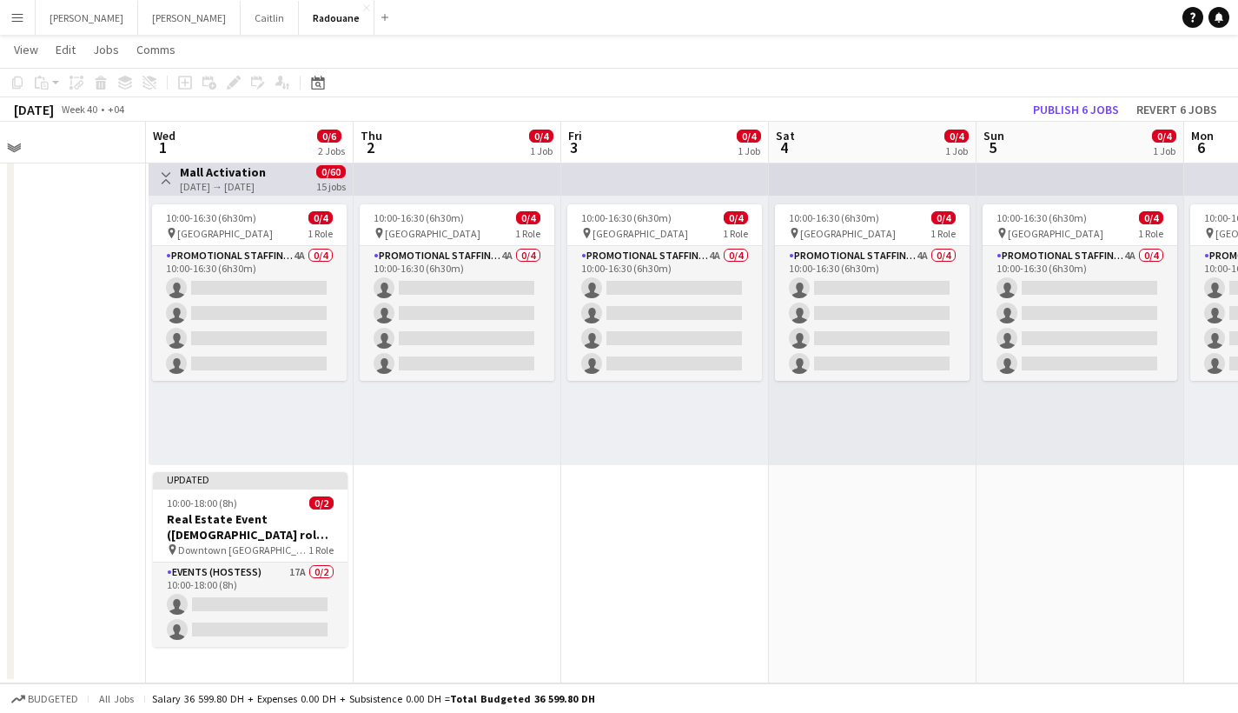
drag, startPoint x: 883, startPoint y: 459, endPoint x: 550, endPoint y: 369, distance: 344.7
click at [567, 380] on app-calendar-viewport "Sat 27 Sun 28 Mon 29 Tue 30 Wed 1 0/6 2 Jobs Thu 2 0/4 1 Job Fri 3 0/4 1 Job Sa…" at bounding box center [619, 353] width 1238 height 660
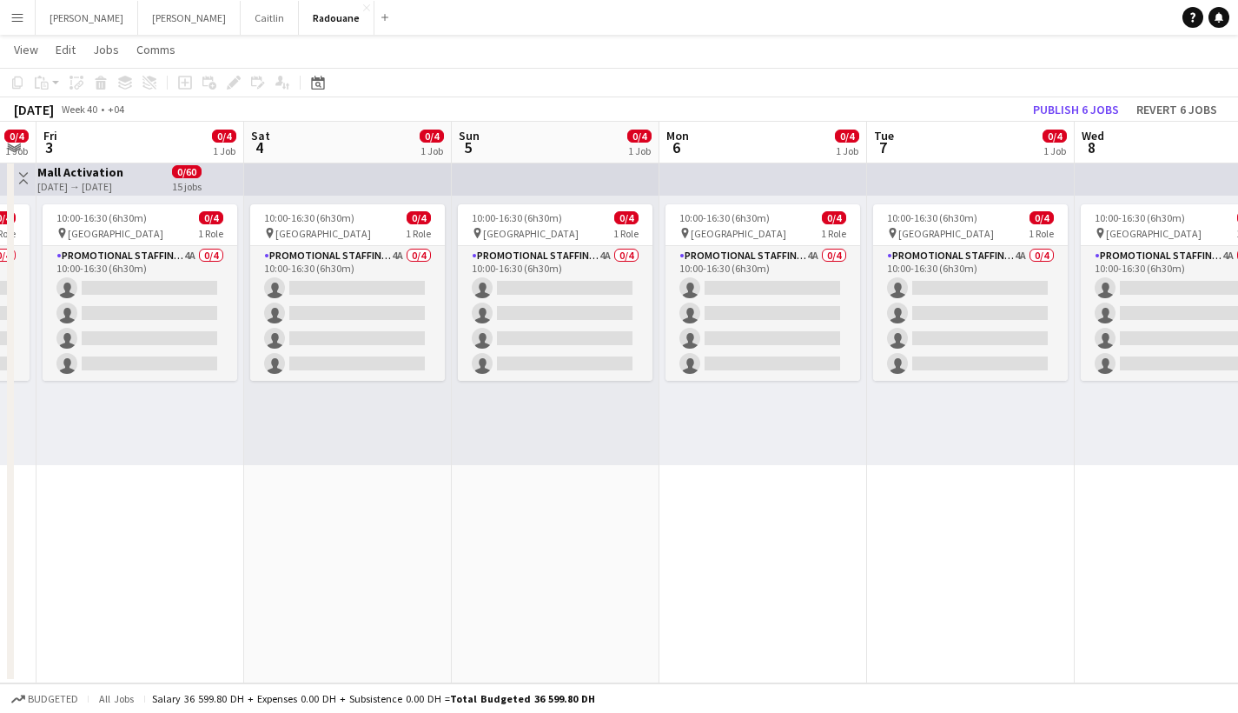
drag, startPoint x: 950, startPoint y: 433, endPoint x: 457, endPoint y: 329, distance: 503.5
click at [436, 339] on app-calendar-viewport "Tue 30 Wed 1 0/6 2 Jobs Thu 2 0/4 1 Job Fri 3 0/4 1 Job Sat 4 0/4 1 Job Sun 5 0…" at bounding box center [619, 353] width 1238 height 660
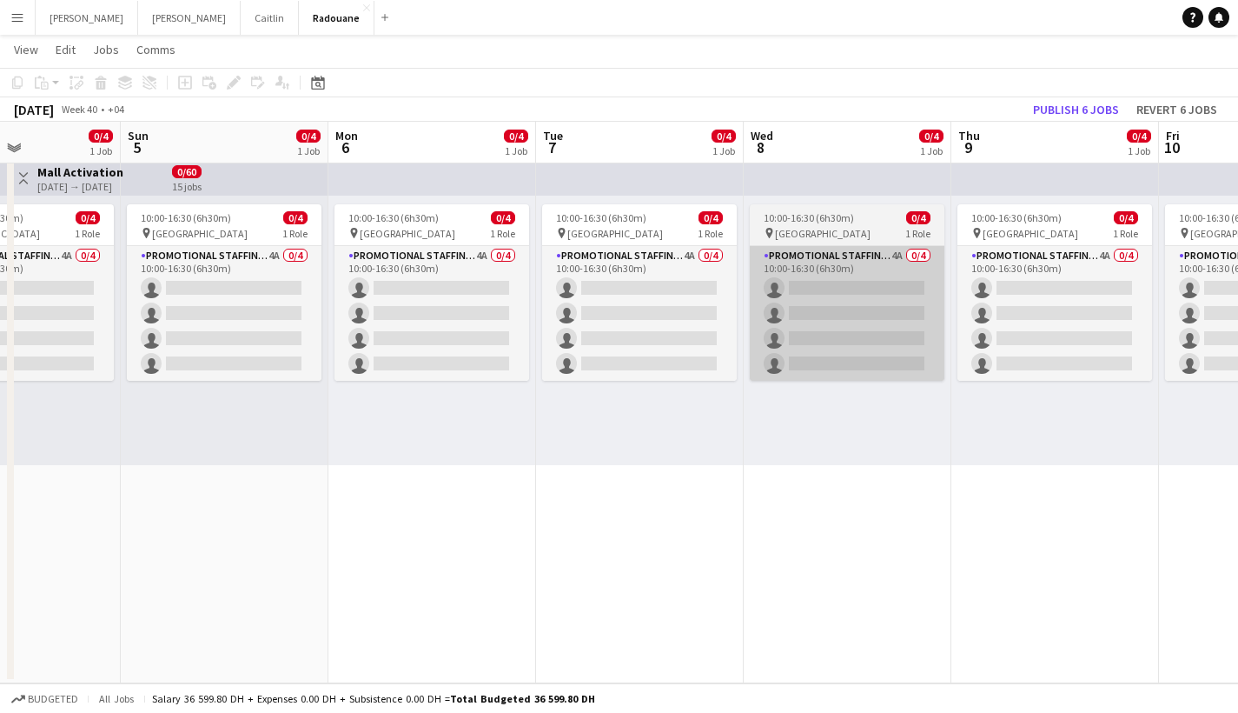
drag, startPoint x: 1066, startPoint y: 377, endPoint x: 516, endPoint y: 329, distance: 552.2
click at [498, 342] on app-calendar-viewport "Thu 2 0/4 1 Job Fri 3 0/4 1 Job Sat 4 0/4 1 Job Sun 5 0/4 1 Job Mon 6 0/4 1 Job…" at bounding box center [619, 353] width 1238 height 660
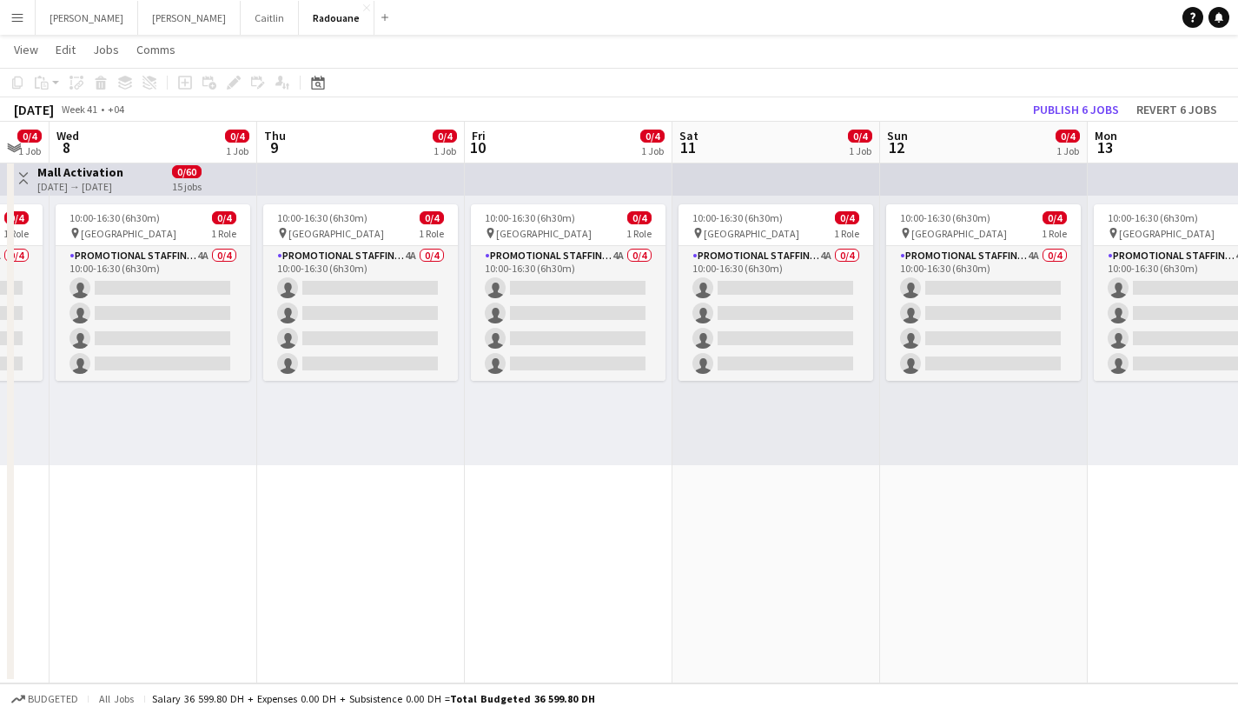
drag, startPoint x: 1066, startPoint y: 325, endPoint x: 372, endPoint y: 252, distance: 697.4
click at [372, 252] on app-calendar-viewport "Sun 5 0/4 1 Job Mon 6 0/4 1 Job Tue 7 0/4 1 Job Wed 8 0/4 1 Job Thu 9 0/4 1 Job…" at bounding box center [619, 353] width 1238 height 660
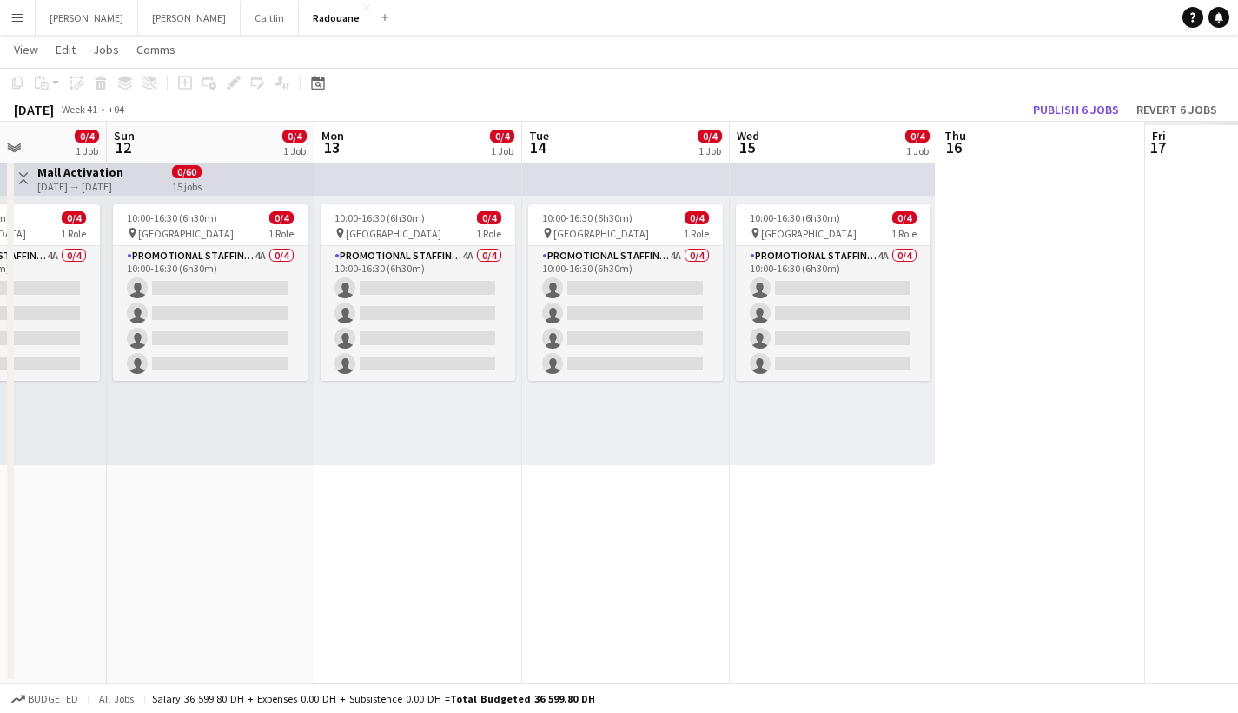
drag, startPoint x: 1088, startPoint y: 283, endPoint x: 342, endPoint y: 174, distance: 754.6
click at [342, 174] on app-calendar-viewport "Thu 9 0/4 1 Job Fri 10 0/4 1 Job Sat 11 0/4 1 Job Sun 12 0/4 1 Job Mon 13 0/4 1…" at bounding box center [619, 353] width 1238 height 660
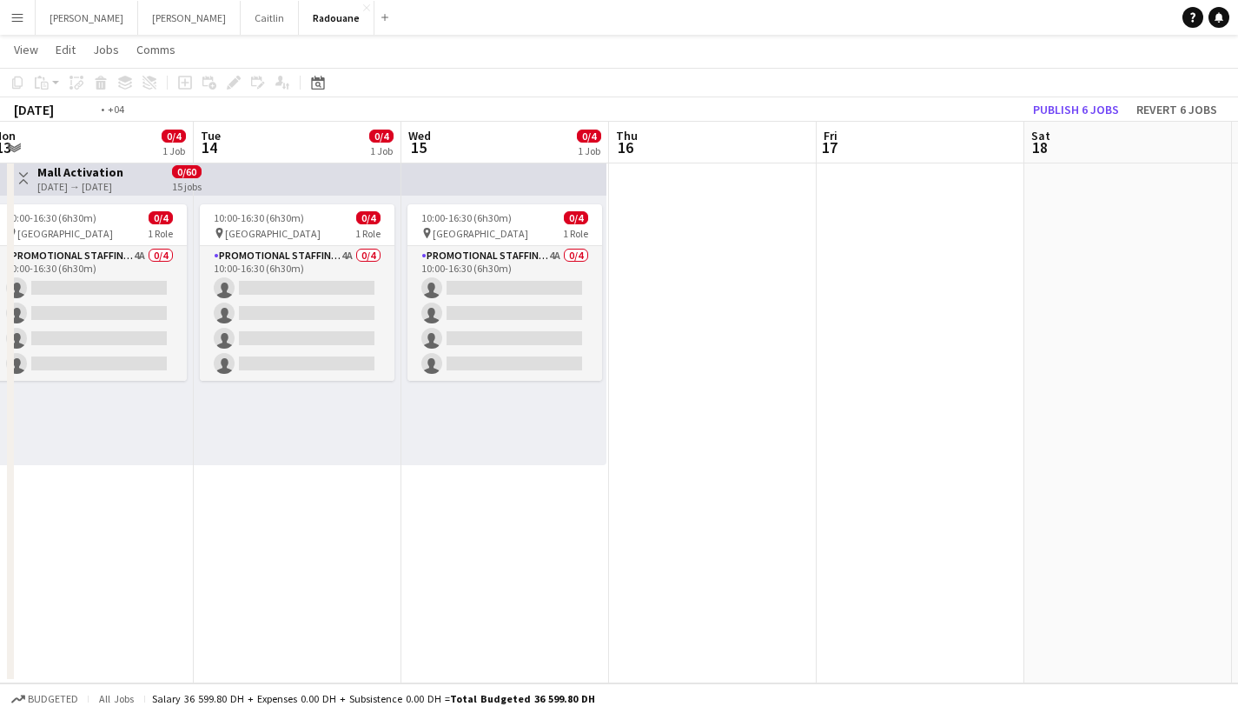
scroll to position [0, 663]
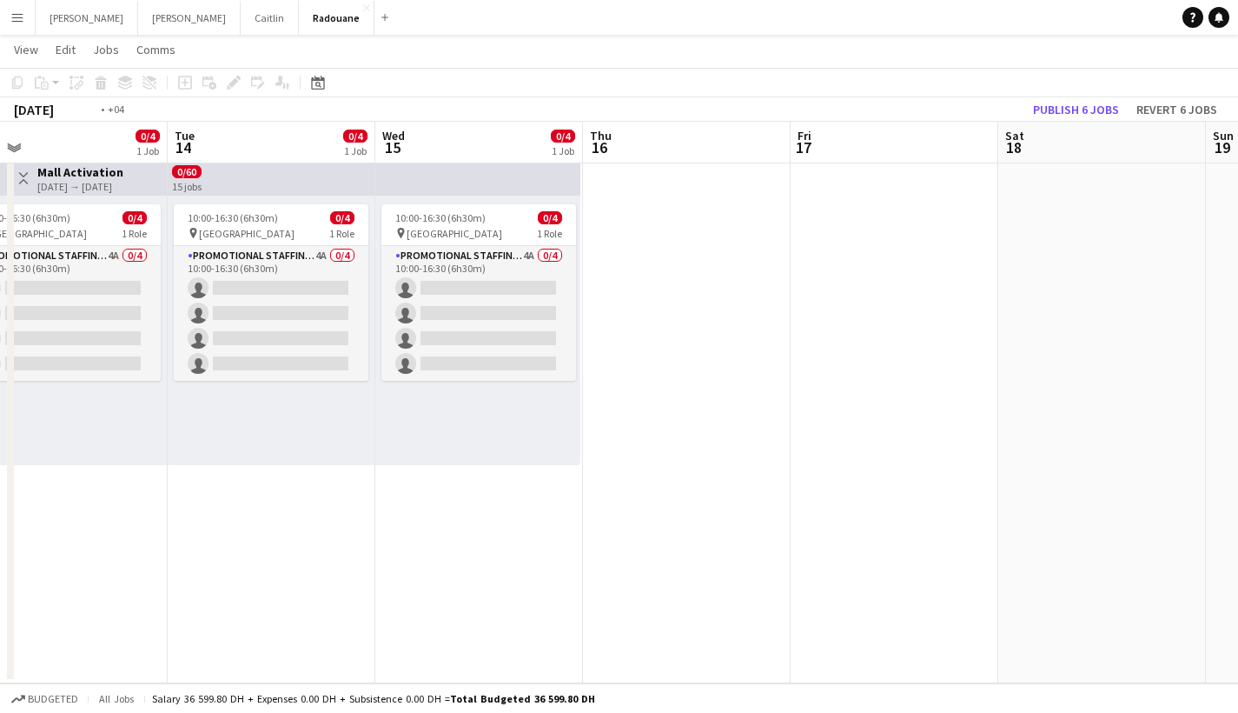
drag, startPoint x: 1029, startPoint y: 231, endPoint x: 468, endPoint y: 165, distance: 564.5
click at [468, 165] on app-calendar-viewport "Fri 10 0/4 1 Job Sat 11 0/4 1 Job Sun 12 0/4 1 Job Mon 13 0/4 1 Job Tue 14 0/4 …" at bounding box center [619, 353] width 1238 height 660
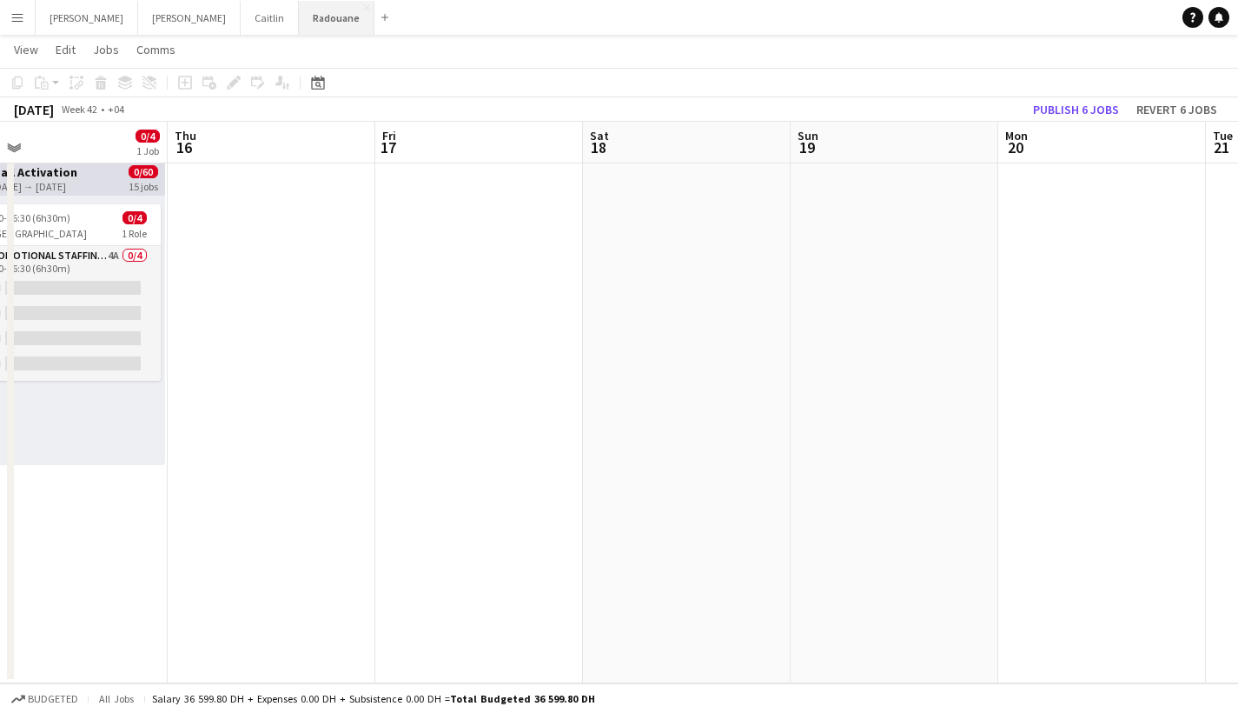
click at [299, 20] on button "Radouane Close" at bounding box center [337, 18] width 76 height 34
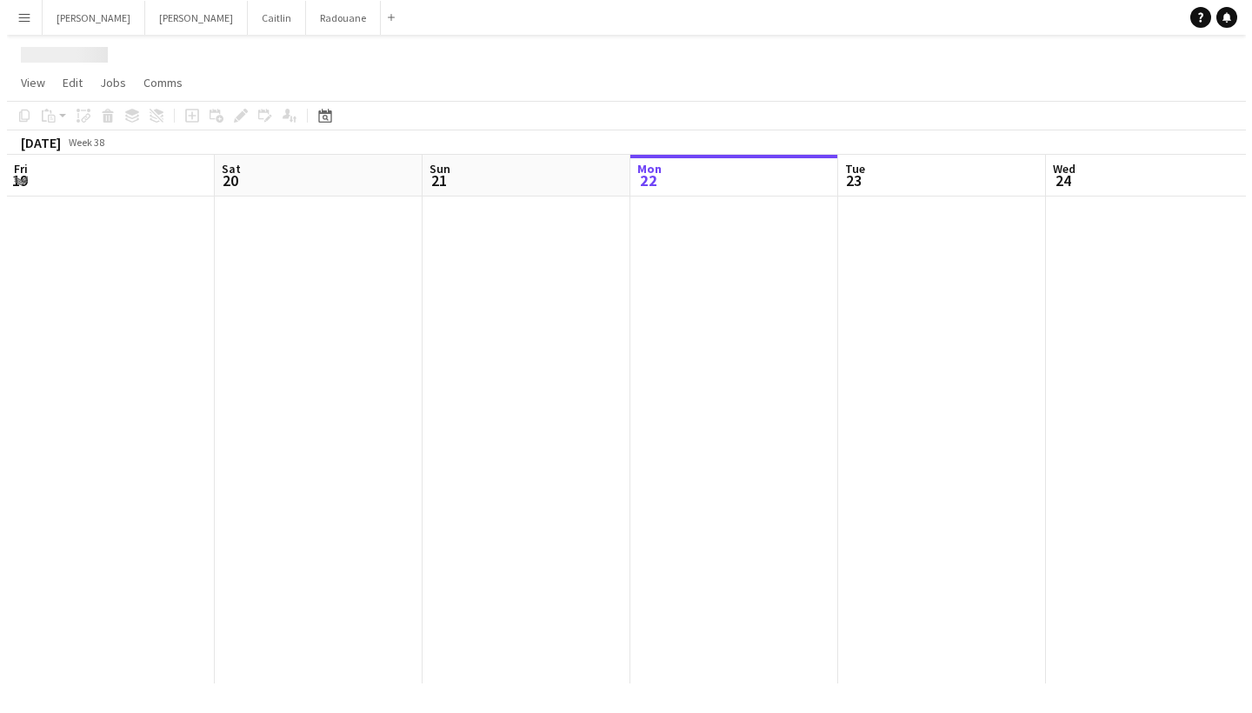
scroll to position [0, 0]
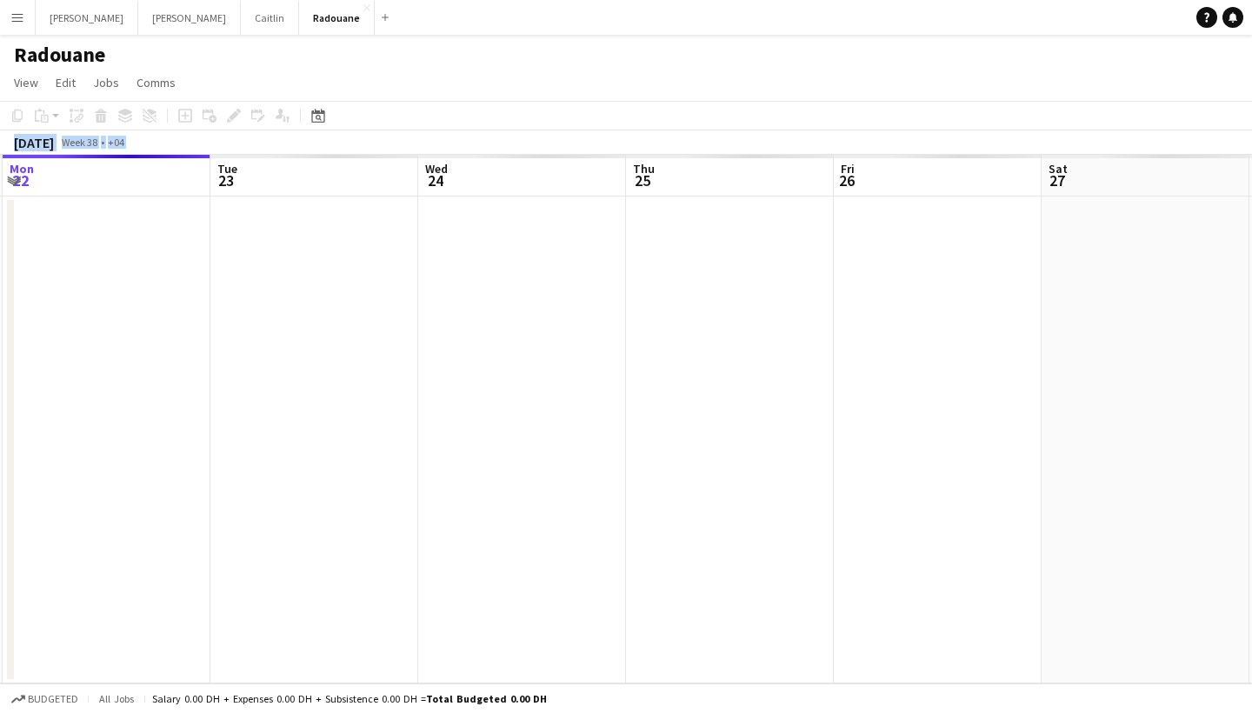
drag, startPoint x: 579, startPoint y: 186, endPoint x: 189, endPoint y: 96, distance: 399.5
click at [189, 97] on app-board "Radouane View Day view expanded Day view collapsed Month view Date picker Jump …" at bounding box center [626, 374] width 1252 height 678
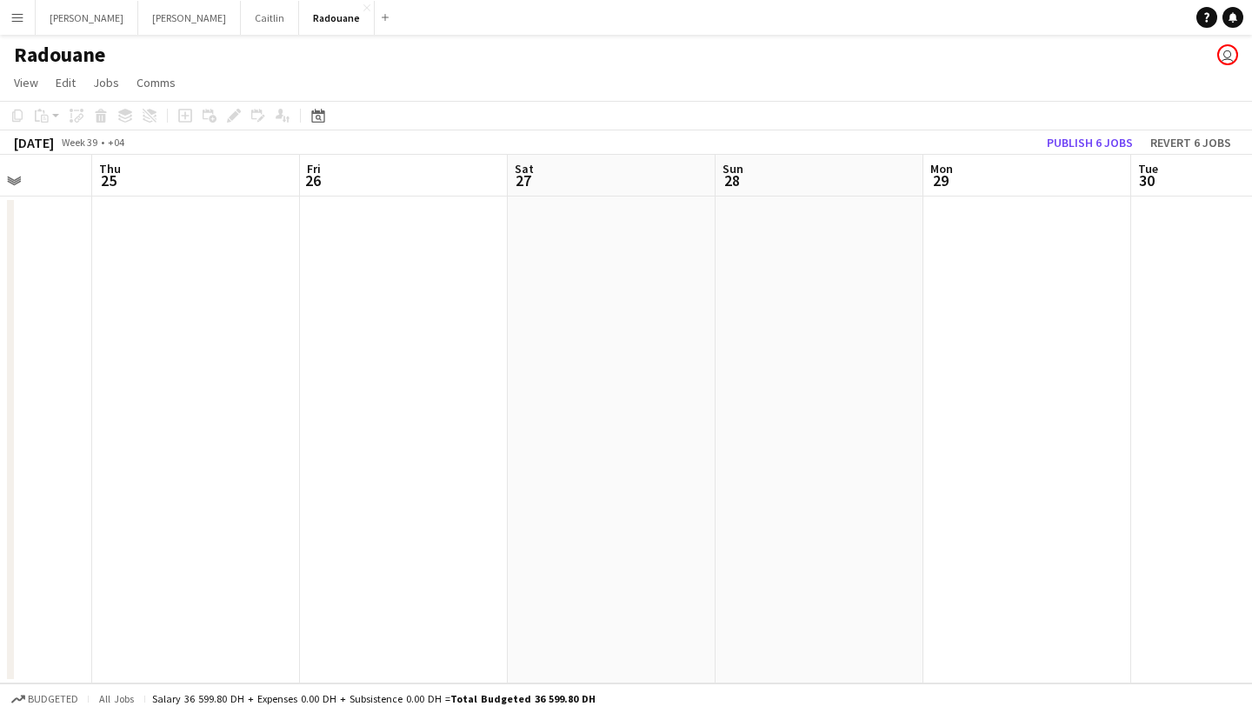
drag, startPoint x: 754, startPoint y: 199, endPoint x: 110, endPoint y: 473, distance: 699.8
click at [110, 473] on app-calendar-viewport "Mon 22 Tue 23 Wed 24 Thu 25 Fri 26 Sat 27 Sun 28 Mon 29 Tue 30 Wed 1 Thu 2" at bounding box center [626, 419] width 1252 height 528
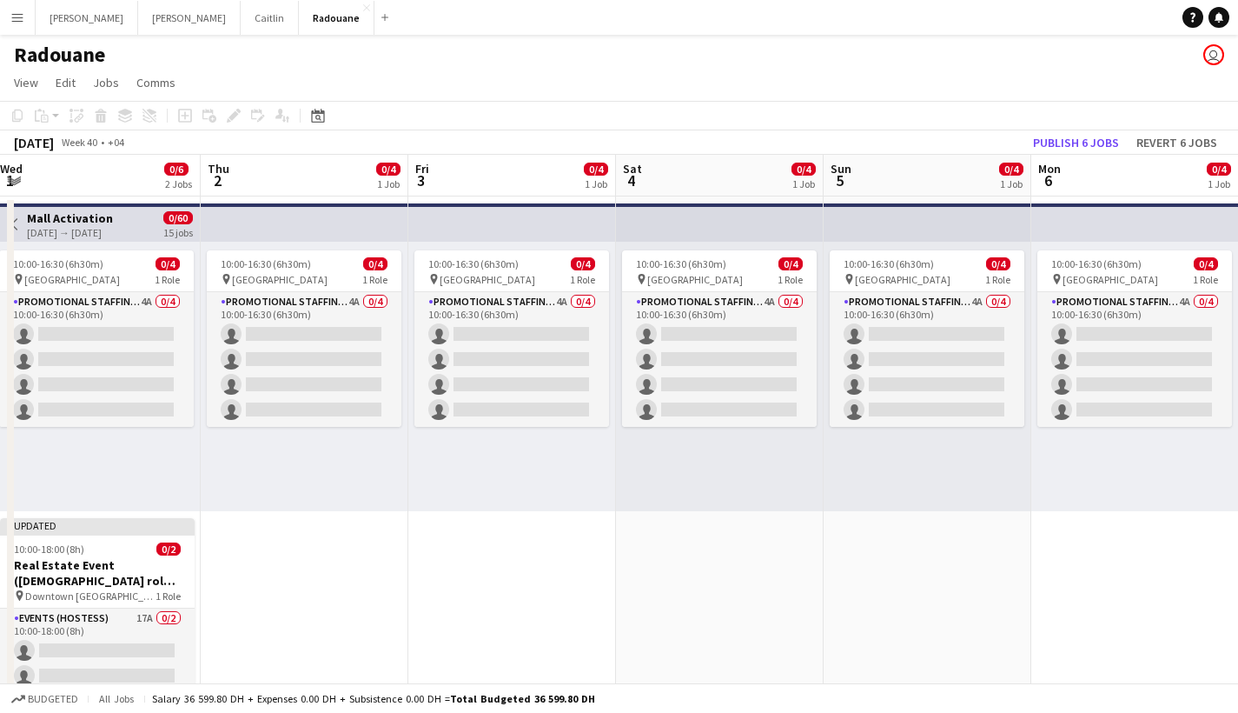
drag, startPoint x: 1185, startPoint y: 379, endPoint x: 334, endPoint y: 412, distance: 851.5
click at [309, 426] on app-calendar-viewport "Sat 27 Sun 28 Mon 29 Tue 30 Wed 1 0/6 2 Jobs Thu 2 0/4 1 Job Fri 3 0/4 1 Job Sa…" at bounding box center [619, 442] width 1238 height 574
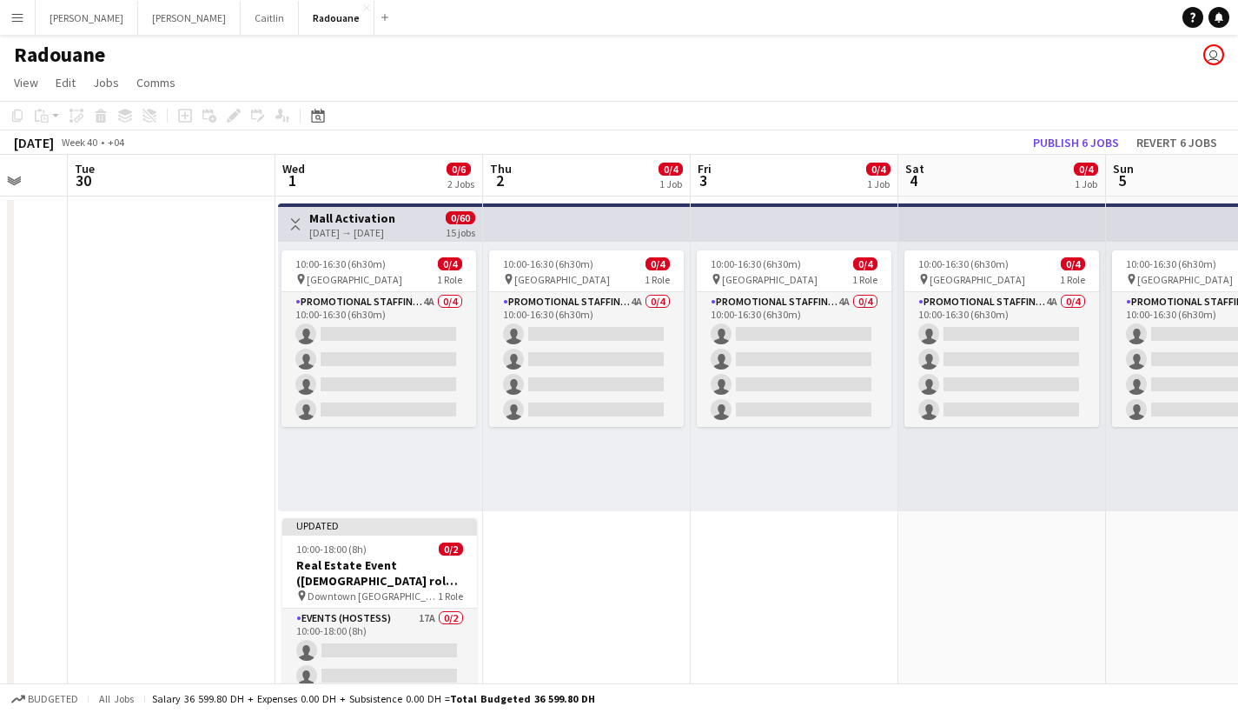
scroll to position [0, 516]
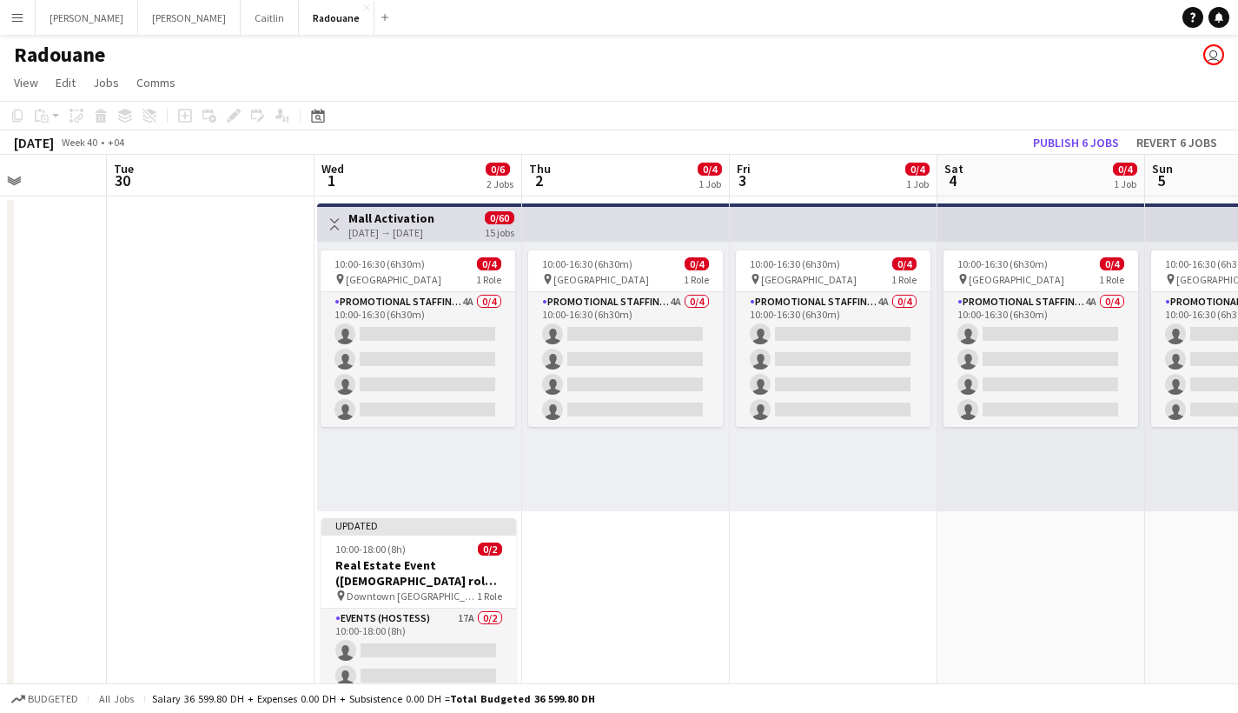
drag, startPoint x: 747, startPoint y: 362, endPoint x: 501, endPoint y: 357, distance: 246.0
click at [501, 357] on app-calendar-viewport "Sat 27 Sun 28 Mon 29 Tue 30 Wed 1 0/6 2 Jobs Thu 2 0/4 1 Job Fri 3 0/4 1 Job Sa…" at bounding box center [619, 442] width 1238 height 574
